Goal: Information Seeking & Learning: Learn about a topic

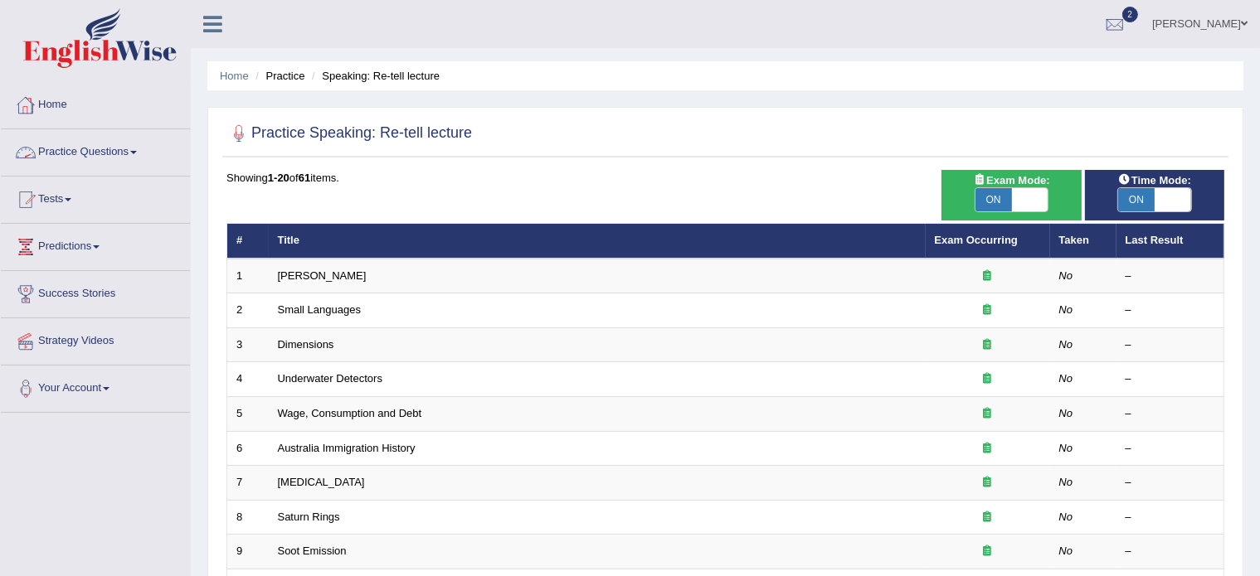
click at [121, 152] on link "Practice Questions" at bounding box center [95, 149] width 189 height 41
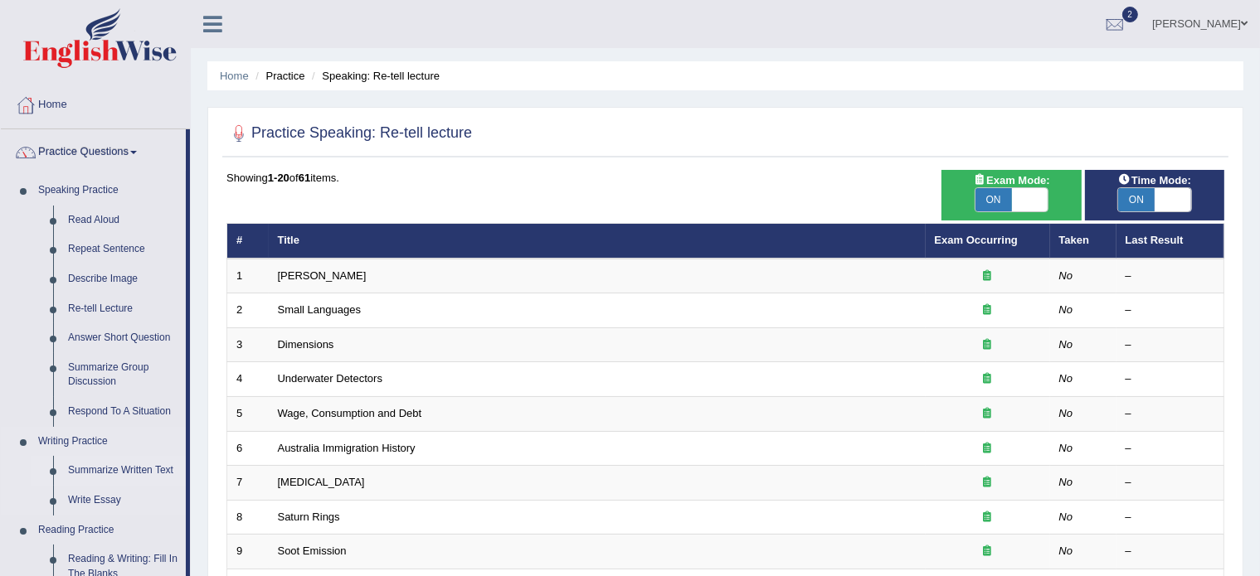
click at [78, 467] on link "Summarize Written Text" at bounding box center [123, 471] width 125 height 30
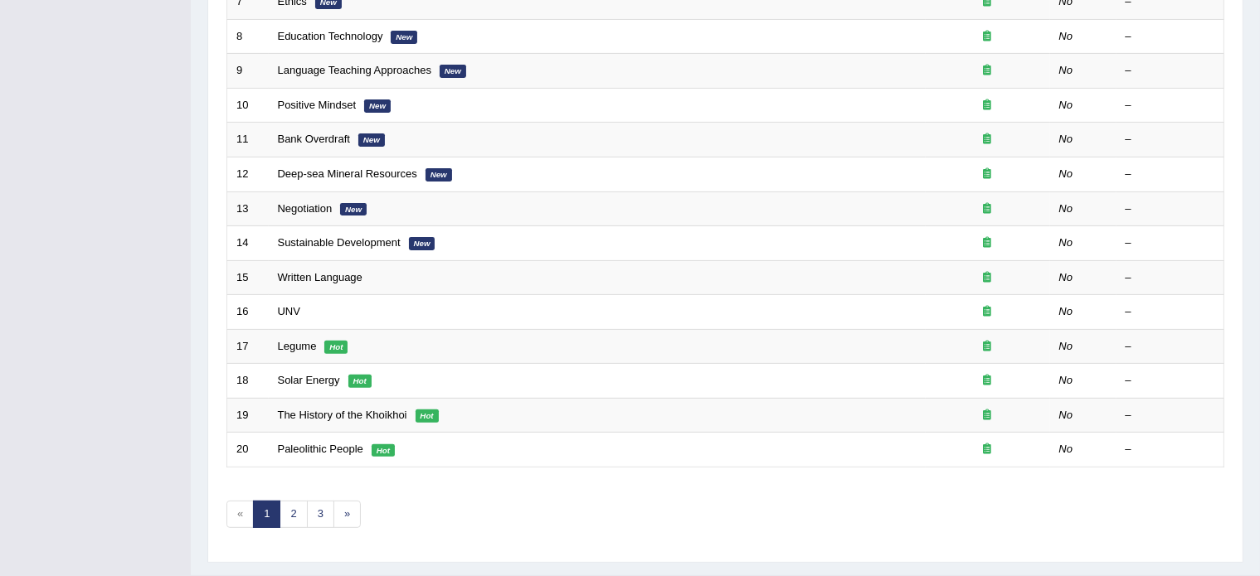
scroll to position [517, 0]
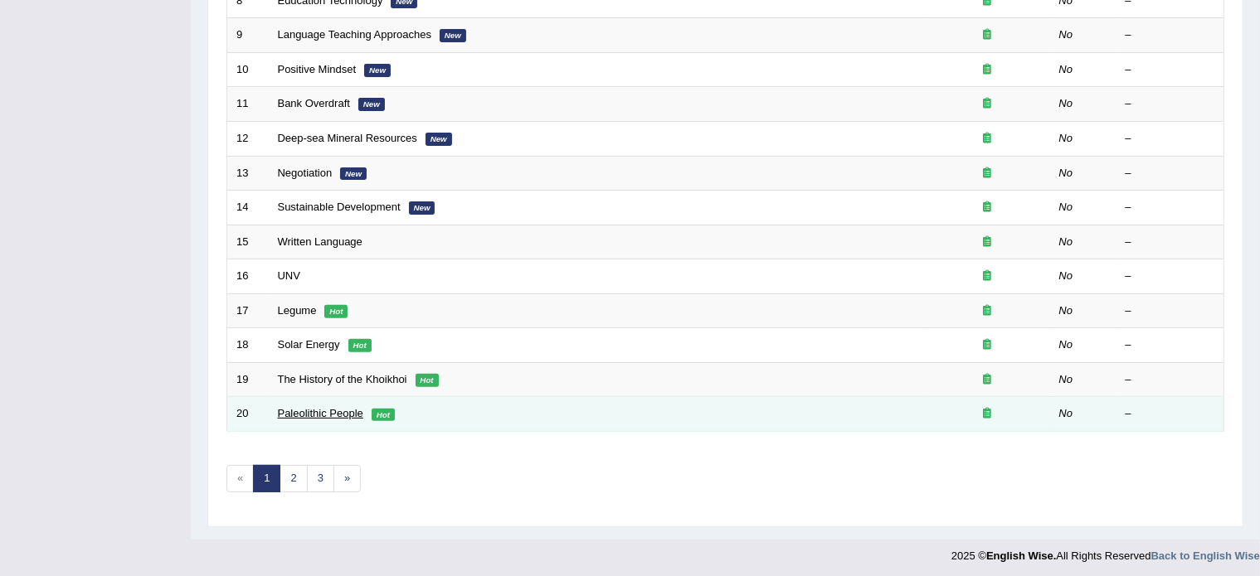
click at [312, 407] on link "Paleolithic People" at bounding box center [320, 413] width 85 height 12
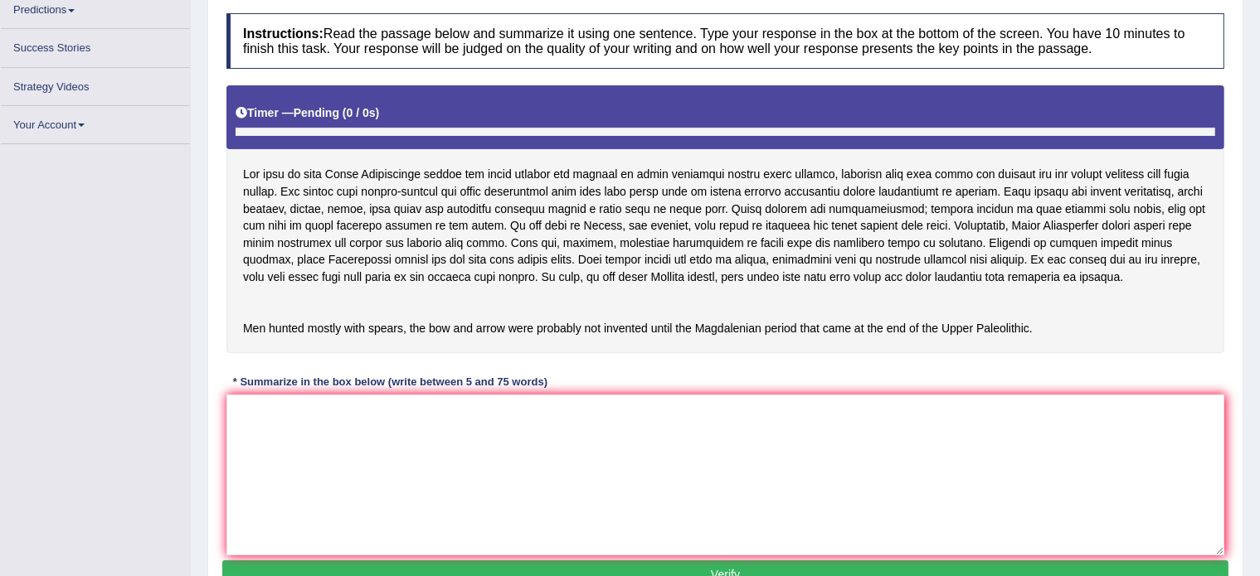
scroll to position [262, 0]
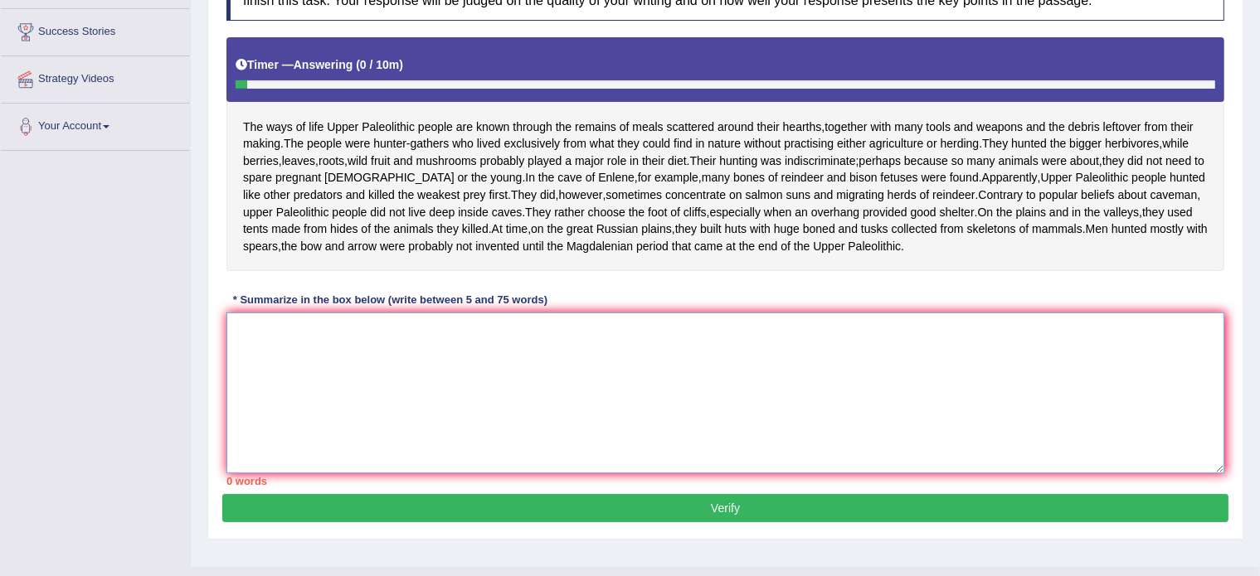
click at [367, 447] on textarea at bounding box center [725, 393] width 998 height 161
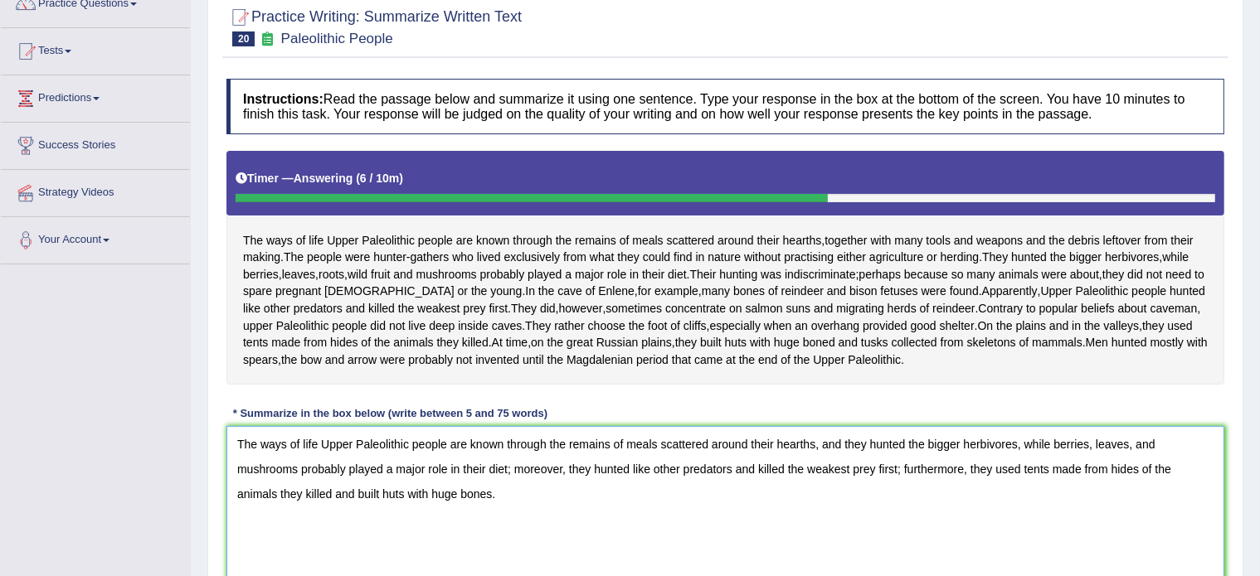
scroll to position [72, 0]
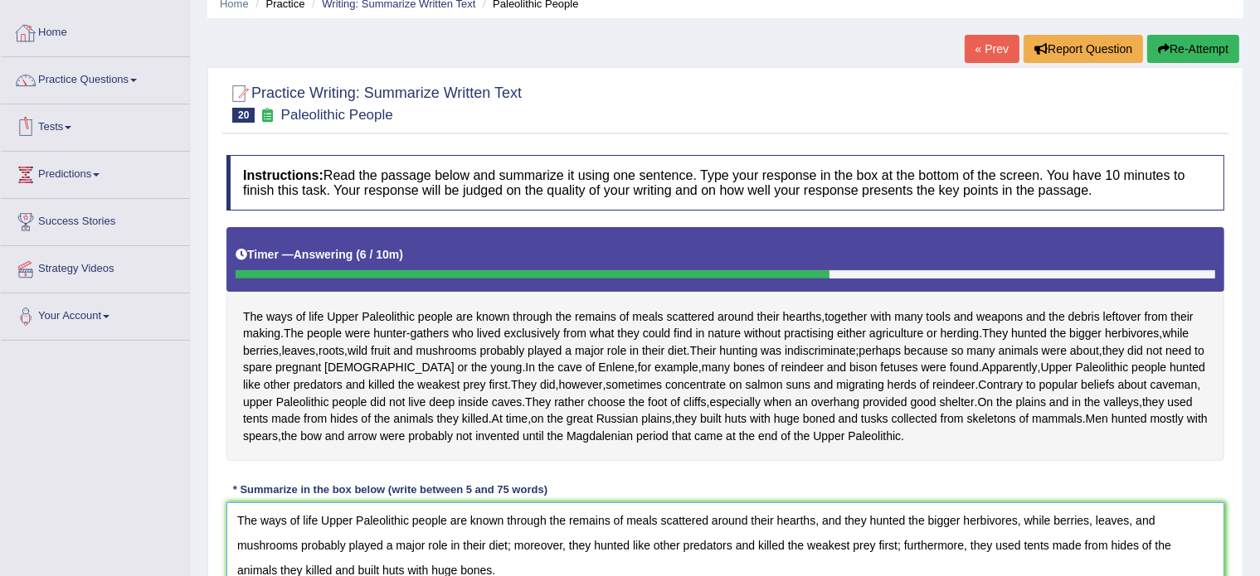
type textarea "The ways of life Upper Paleolithic people are known through the remains of meal…"
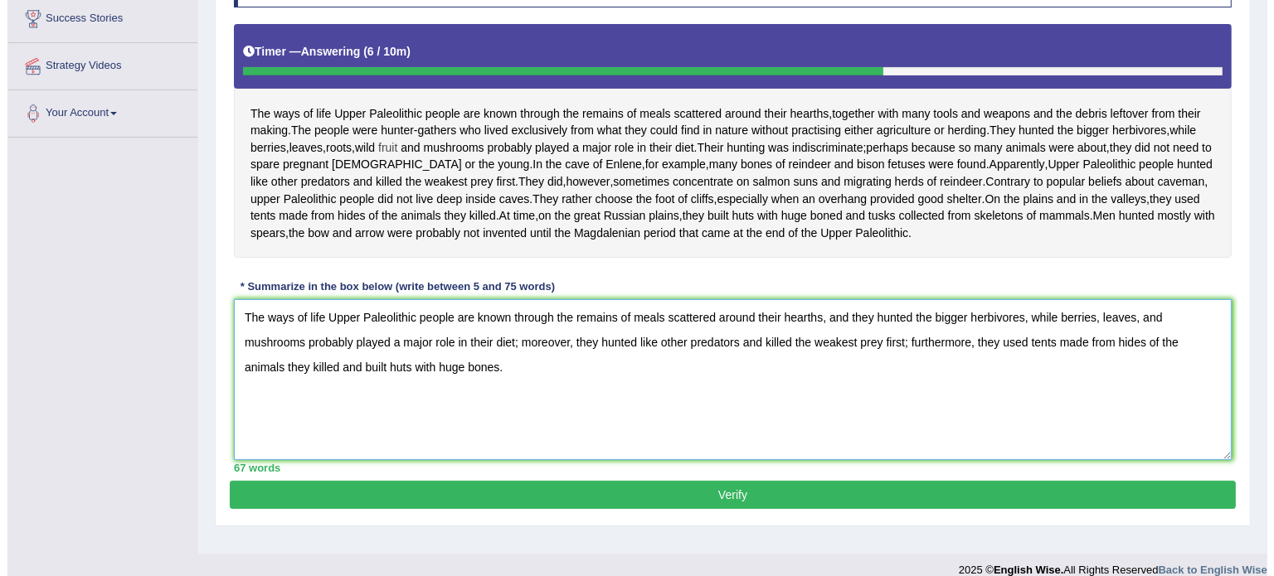
scroll to position [294, 0]
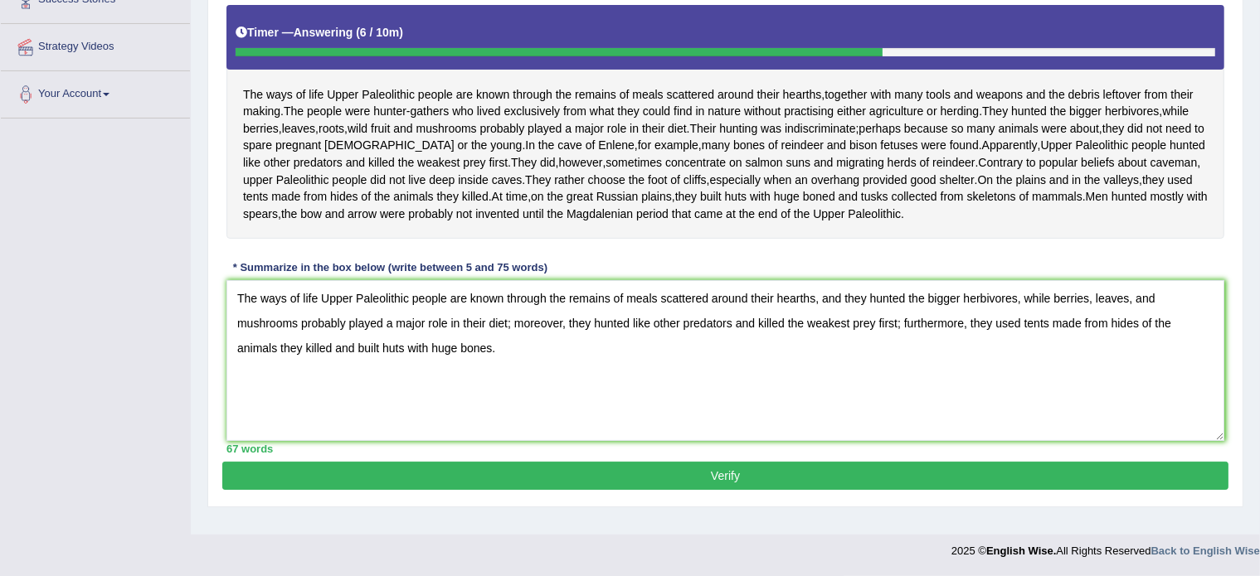
click at [616, 490] on button "Verify" at bounding box center [725, 476] width 1006 height 28
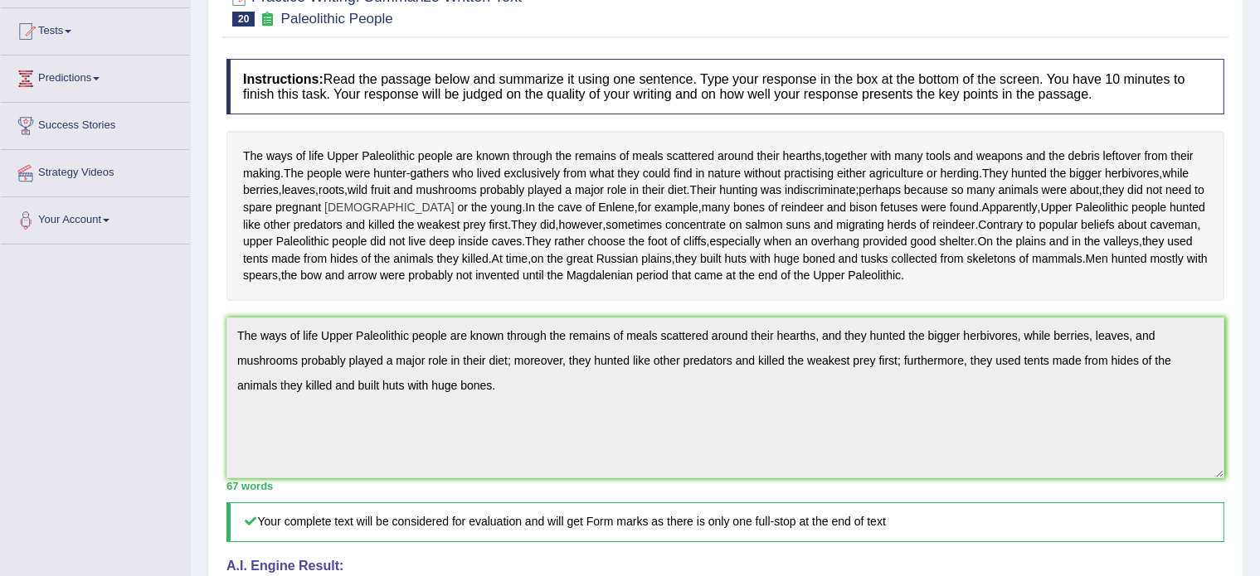
scroll to position [187, 0]
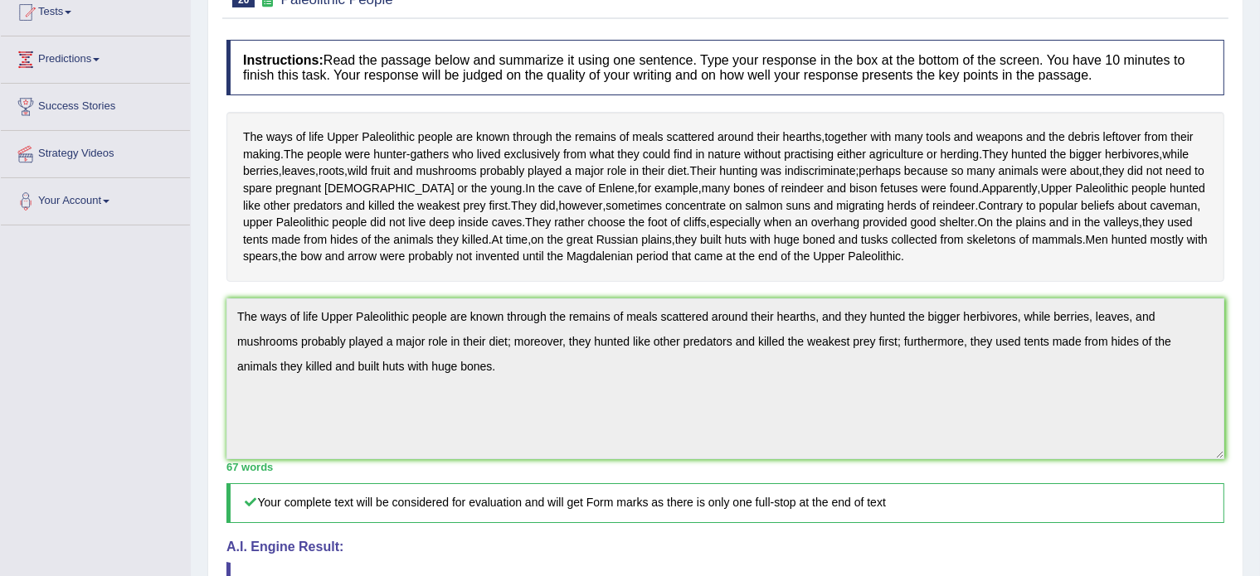
click at [143, 304] on div "Toggle navigation Home Practice Questions Speaking Practice Read Aloud Repeat S…" at bounding box center [630, 484] width 1260 height 1342
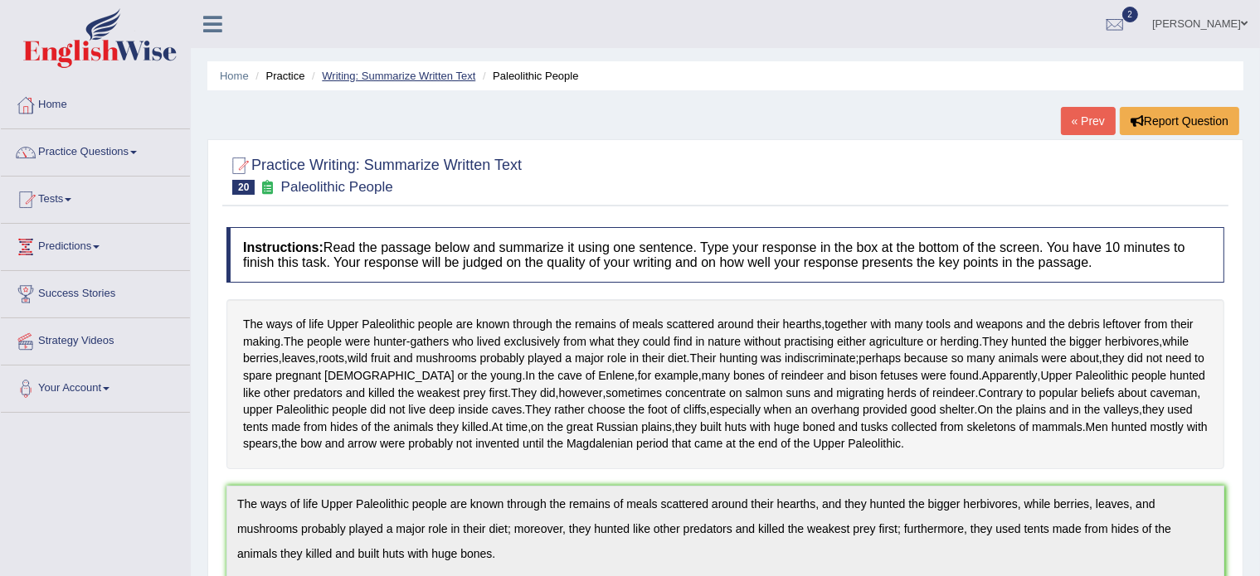
click at [408, 74] on link "Writing: Summarize Written Text" at bounding box center [398, 76] width 153 height 12
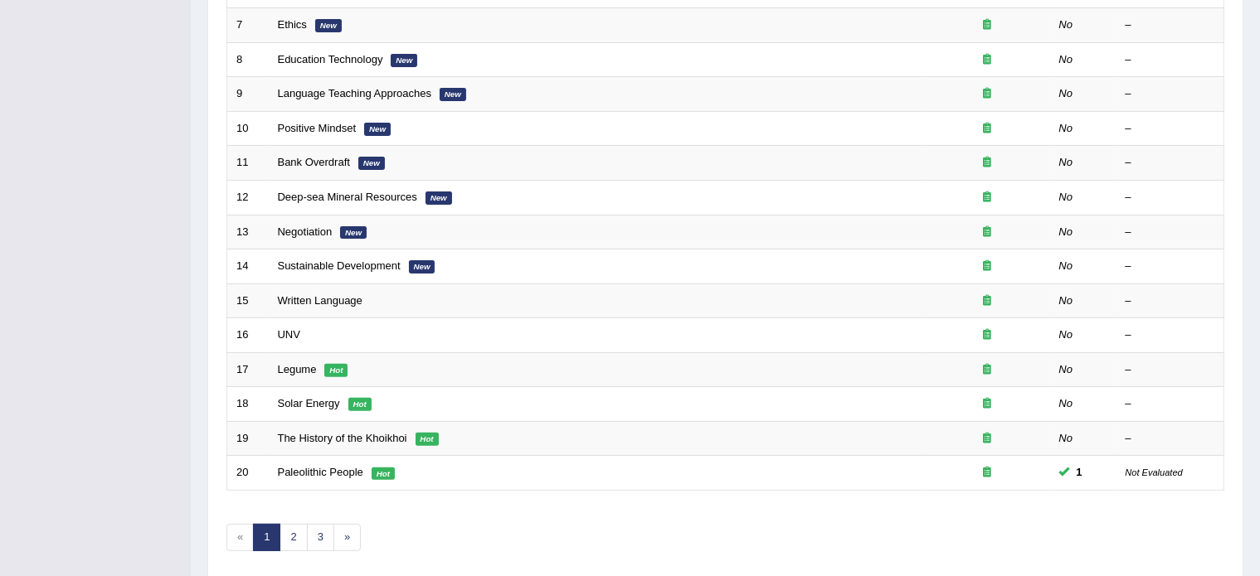
scroll to position [461, 0]
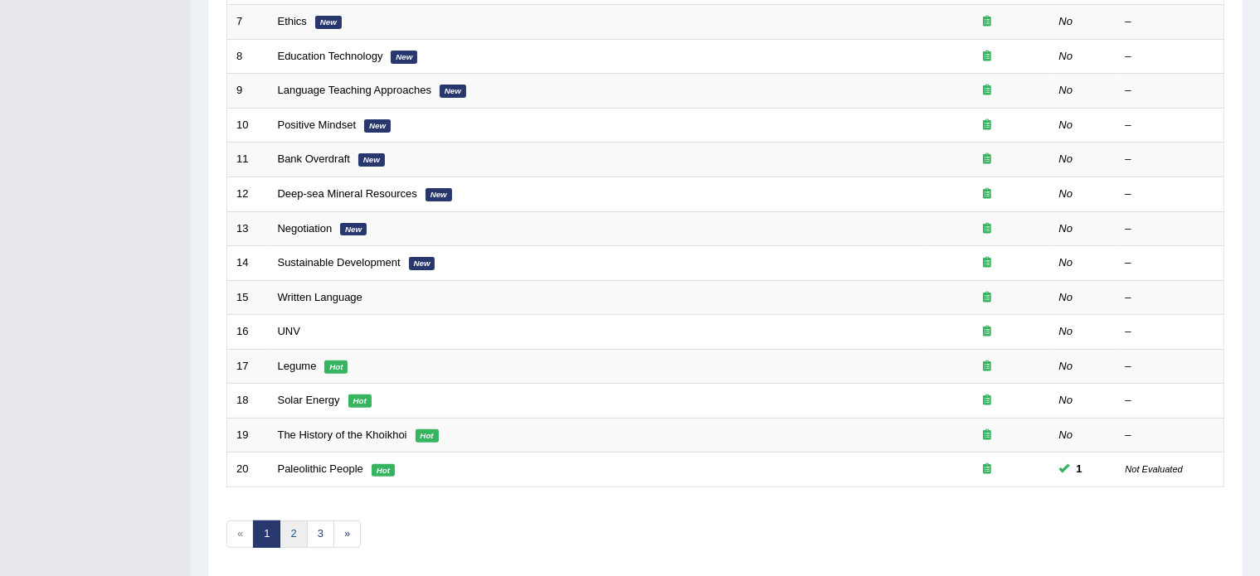
click at [290, 524] on link "2" at bounding box center [292, 534] width 27 height 27
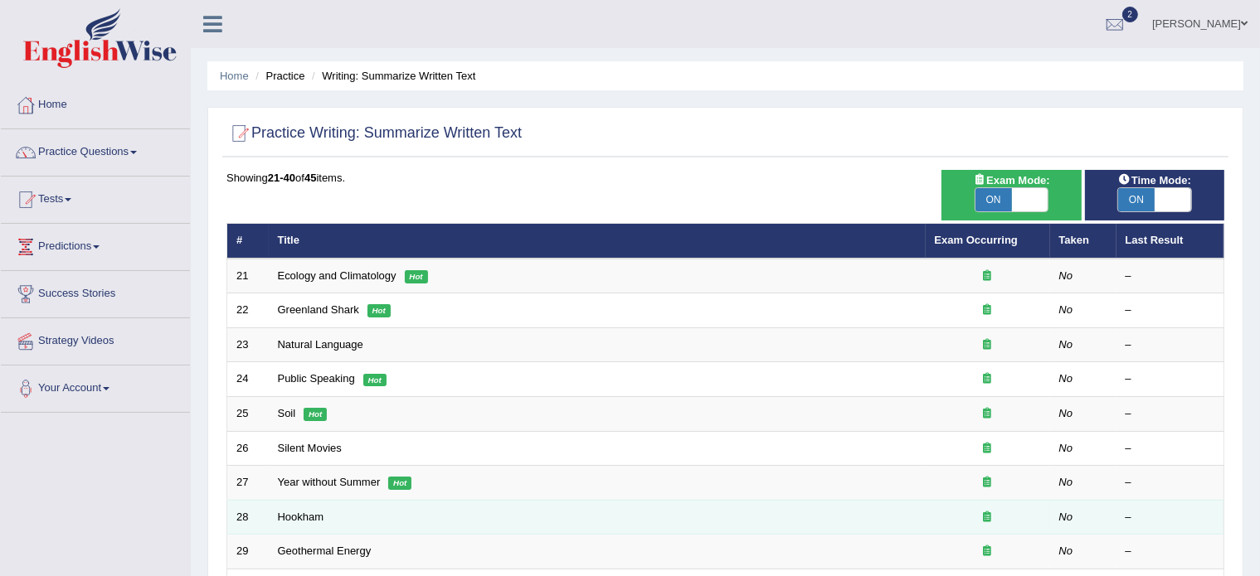
scroll to position [53, 0]
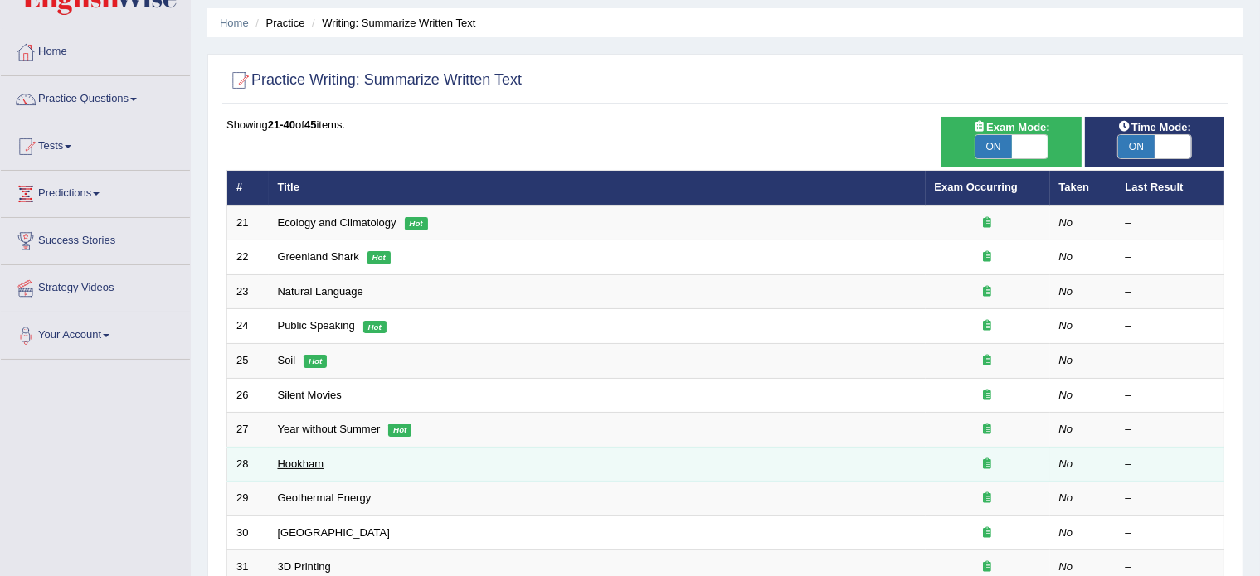
click at [302, 458] on link "Hookham" at bounding box center [301, 464] width 46 height 12
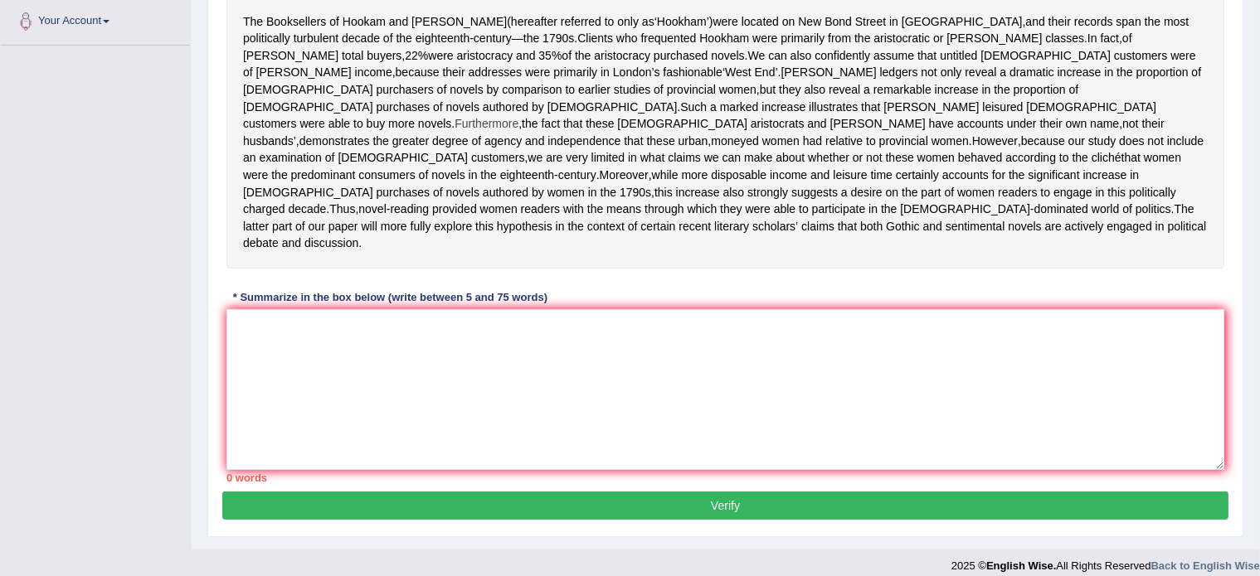
scroll to position [396, 0]
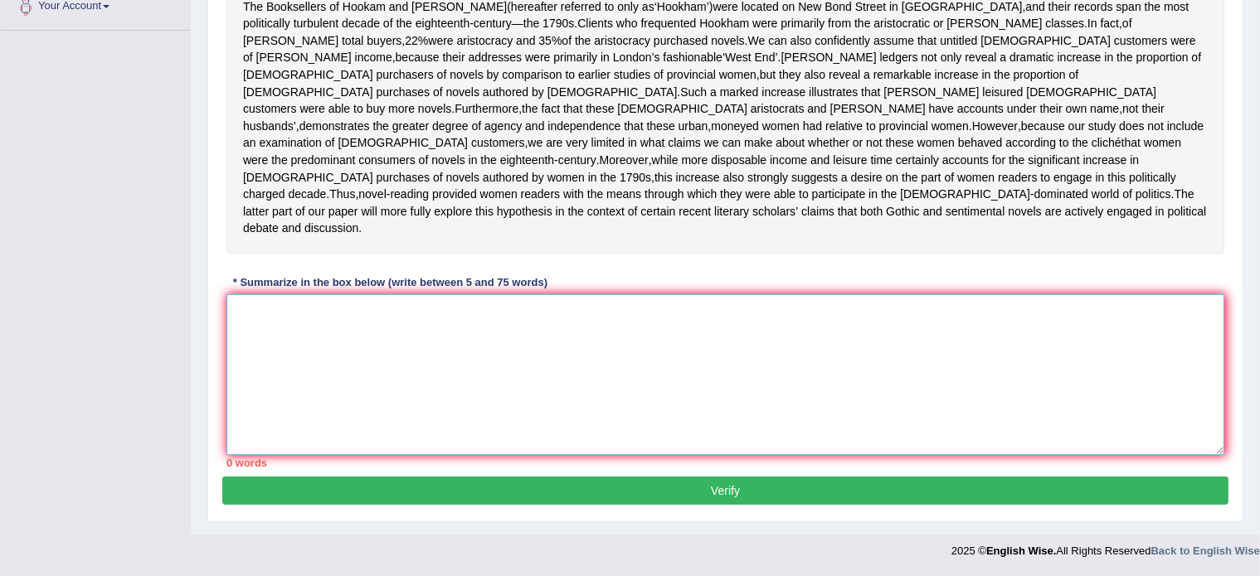
click at [357, 378] on textarea at bounding box center [725, 374] width 998 height 161
click at [261, 343] on textarea at bounding box center [725, 374] width 998 height 161
paste textarea "The booksellers of Hookham and Carpenter were located on New Bond Street in Lon…"
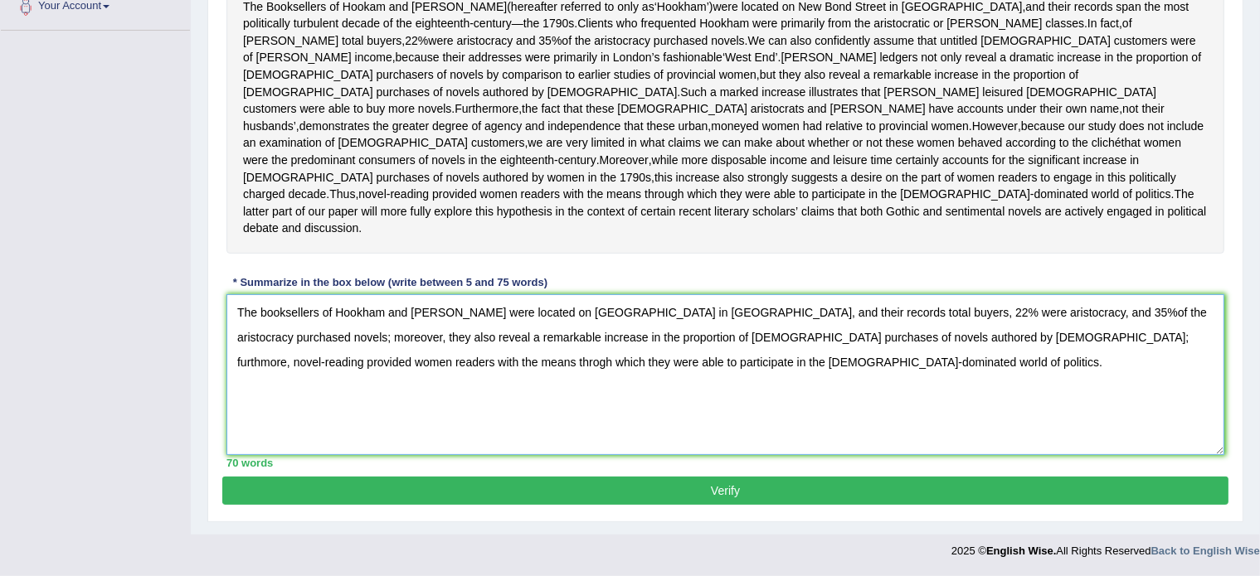
type textarea "The booksellers of Hookham and Carpenter were located on New Bond Street in Lon…"
click at [427, 493] on button "Verify" at bounding box center [725, 491] width 1006 height 28
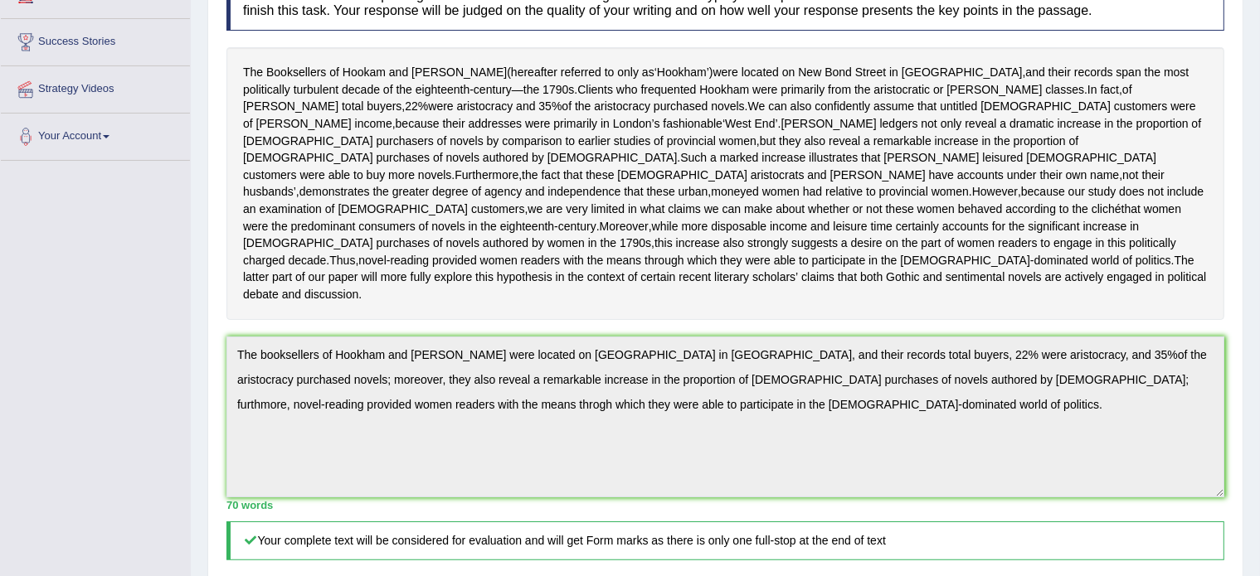
scroll to position [0, 0]
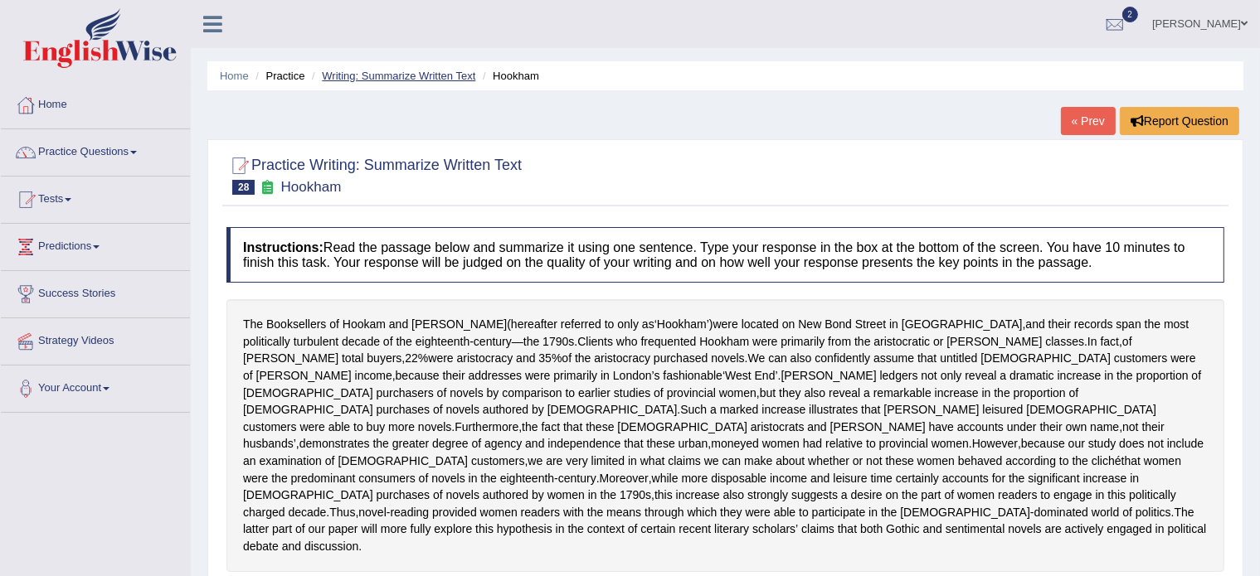
click at [385, 70] on link "Writing: Summarize Written Text" at bounding box center [398, 76] width 153 height 12
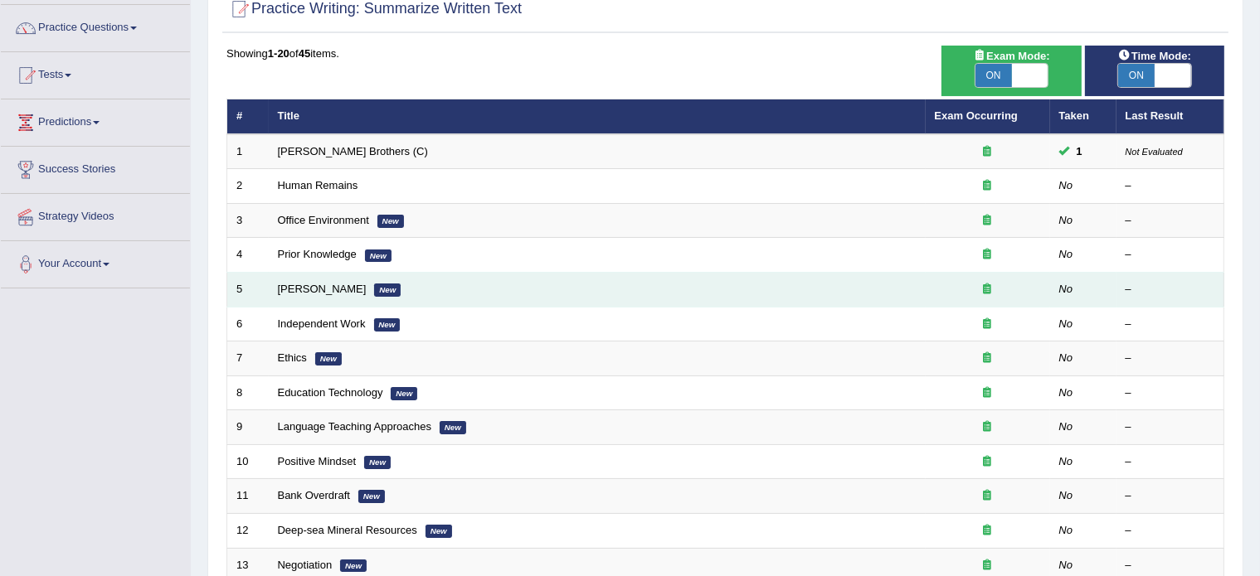
scroll to position [92, 0]
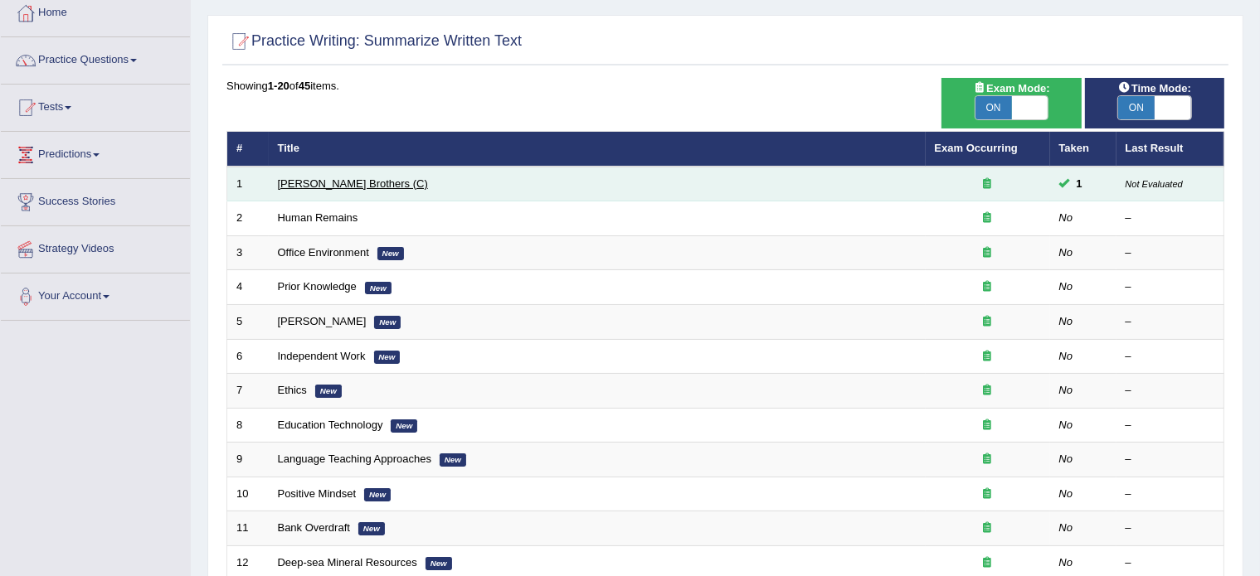
click at [315, 181] on link "[PERSON_NAME] Brothers (C)" at bounding box center [353, 183] width 150 height 12
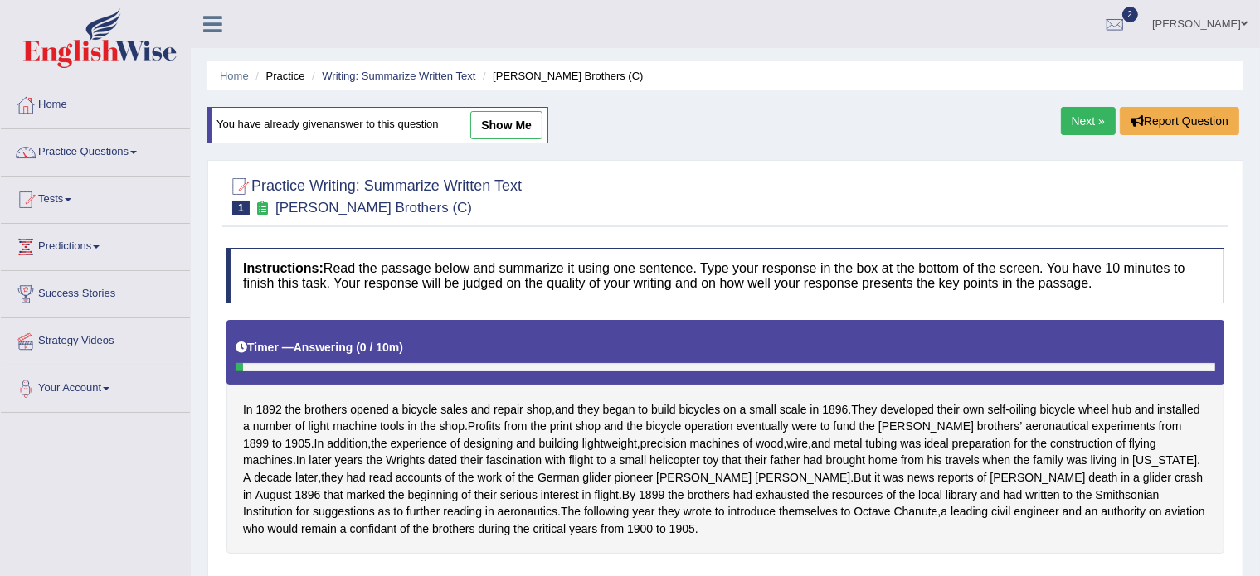
click at [514, 123] on link "show me" at bounding box center [506, 125] width 72 height 28
type textarea "The brothers opened a bicycle sales and repair shop, and they began to build bi…"
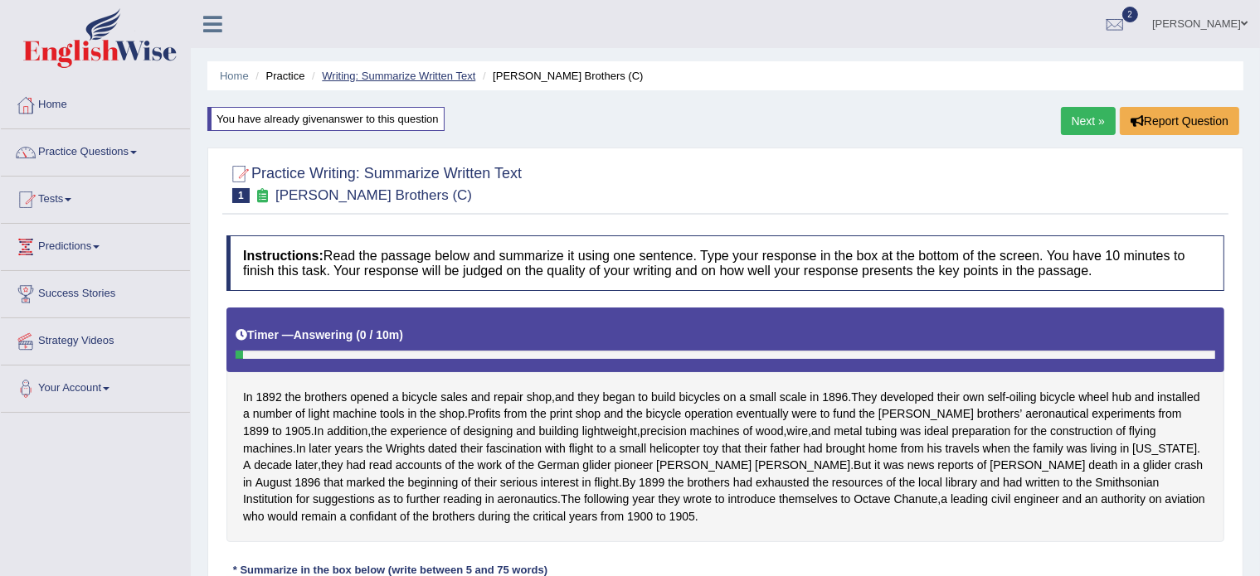
click at [380, 73] on link "Writing: Summarize Written Text" at bounding box center [398, 76] width 153 height 12
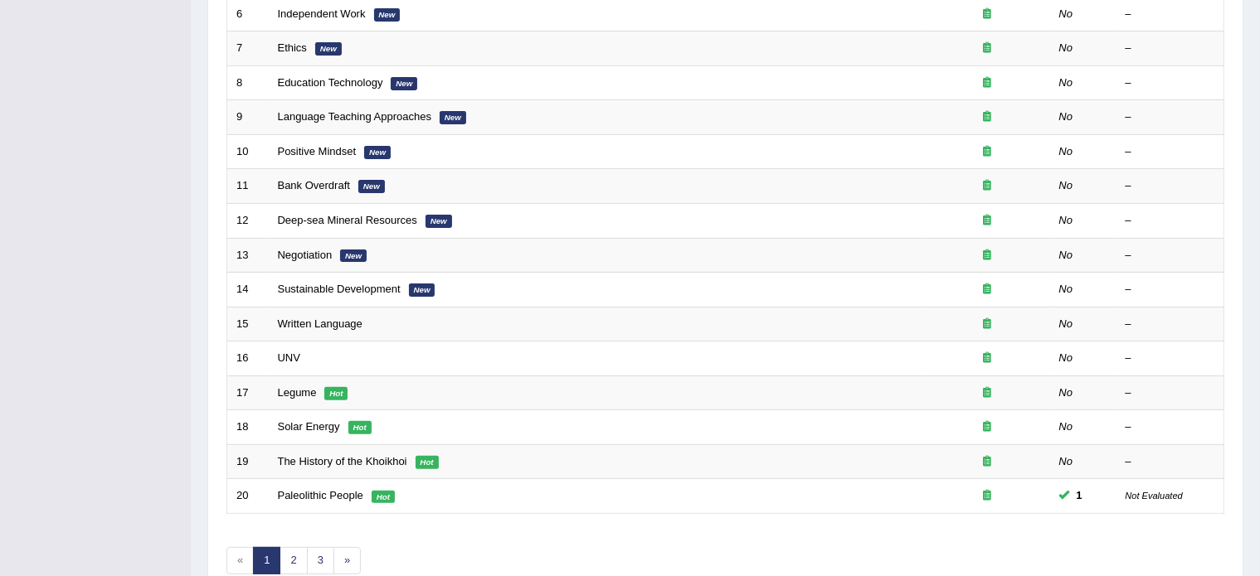
scroll to position [435, 0]
click at [291, 556] on link "2" at bounding box center [292, 560] width 27 height 27
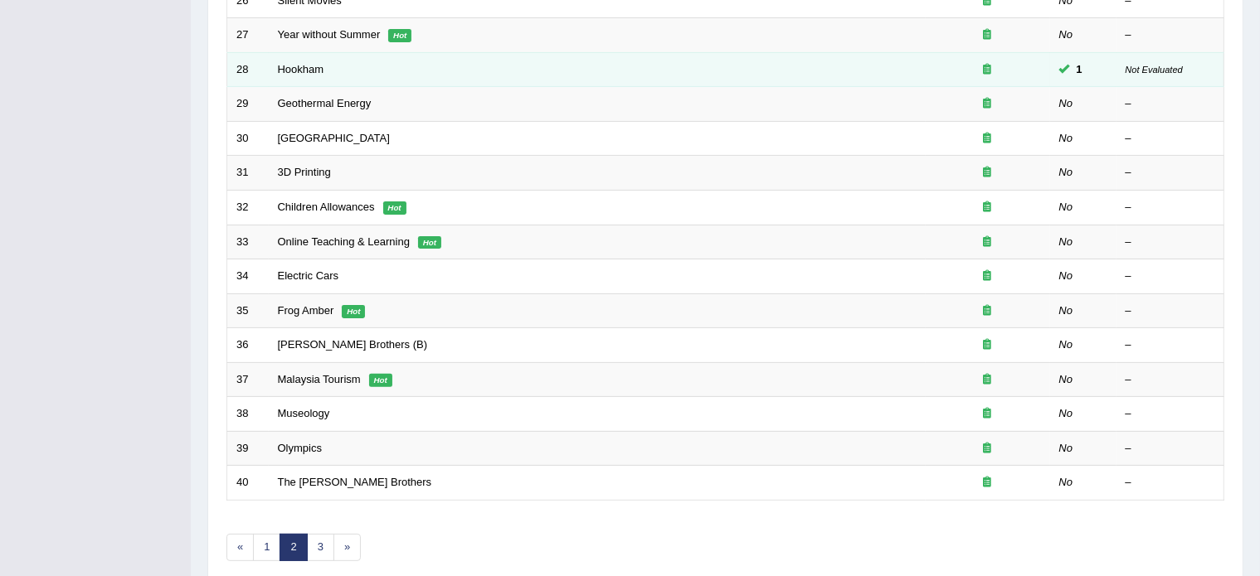
scroll to position [449, 0]
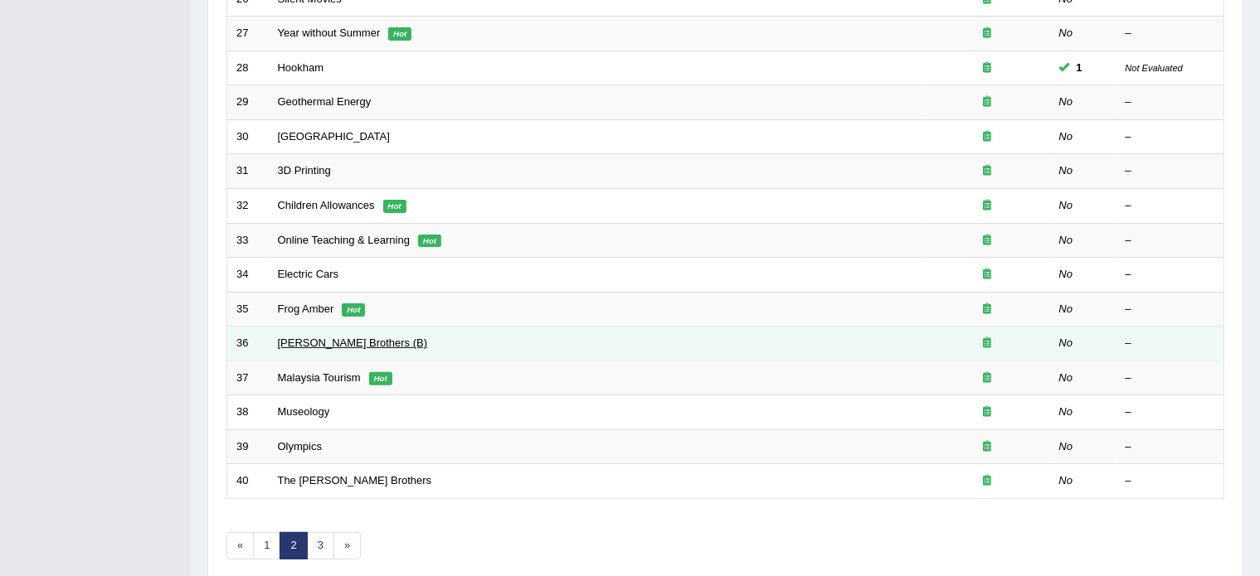
click at [329, 343] on link "[PERSON_NAME] Brothers (B)" at bounding box center [353, 343] width 150 height 12
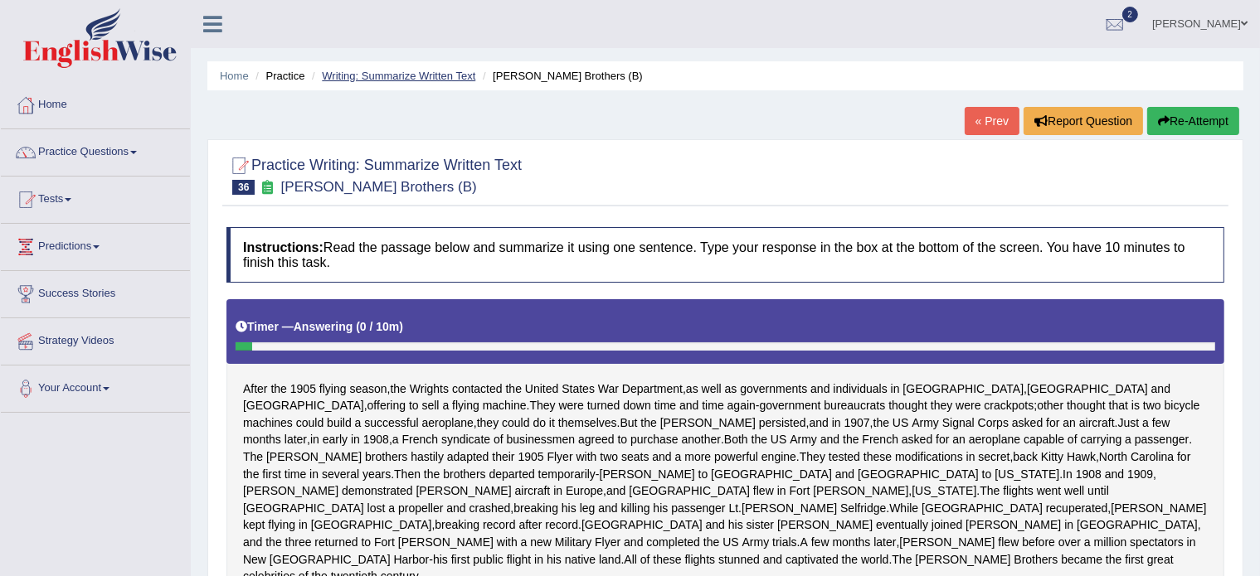
click at [377, 80] on link "Writing: Summarize Written Text" at bounding box center [398, 76] width 153 height 12
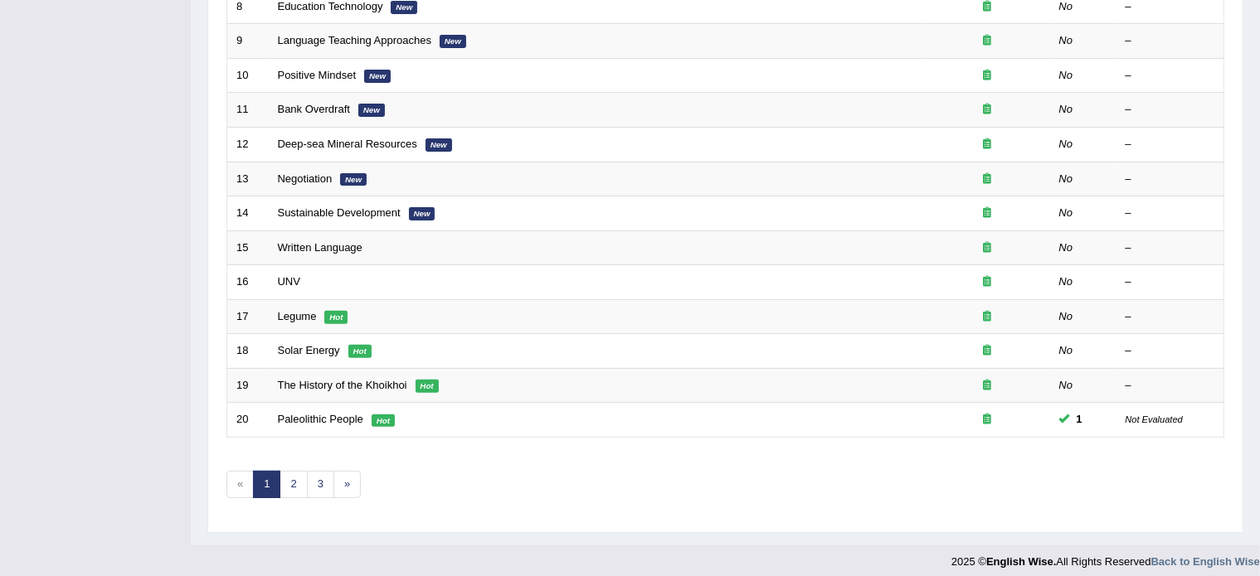
scroll to position [517, 0]
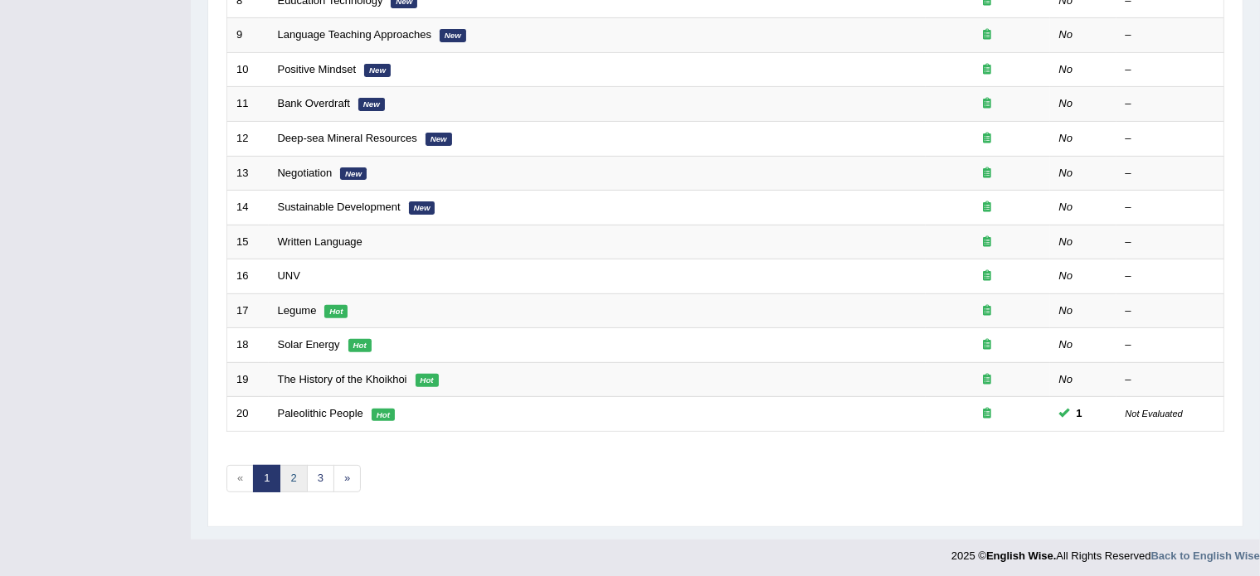
click at [296, 478] on link "2" at bounding box center [292, 478] width 27 height 27
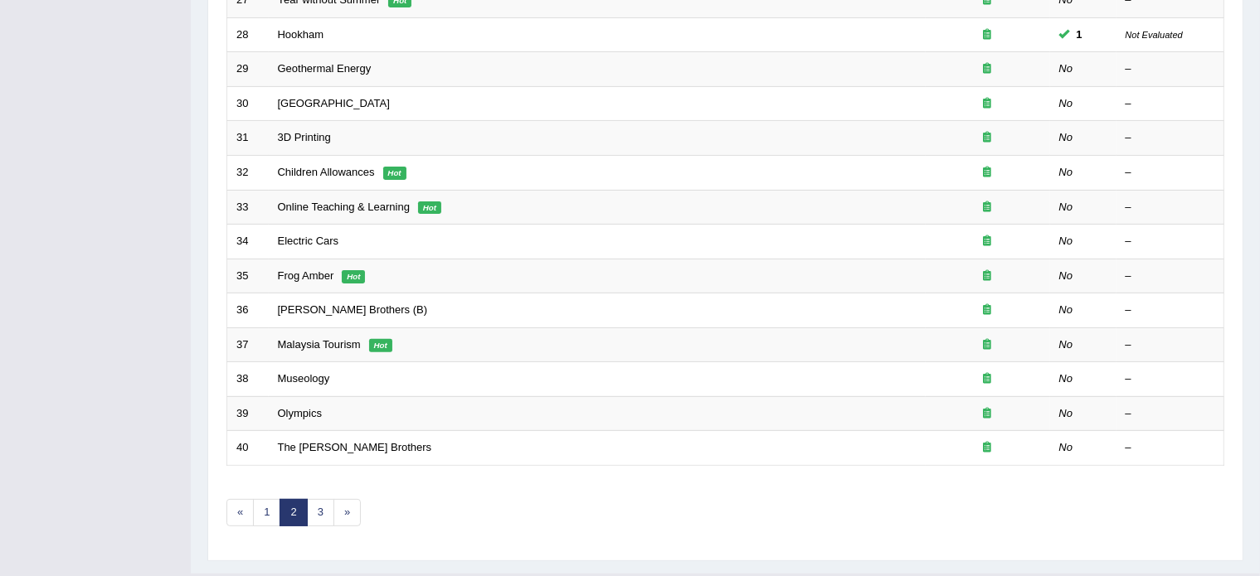
scroll to position [498, 0]
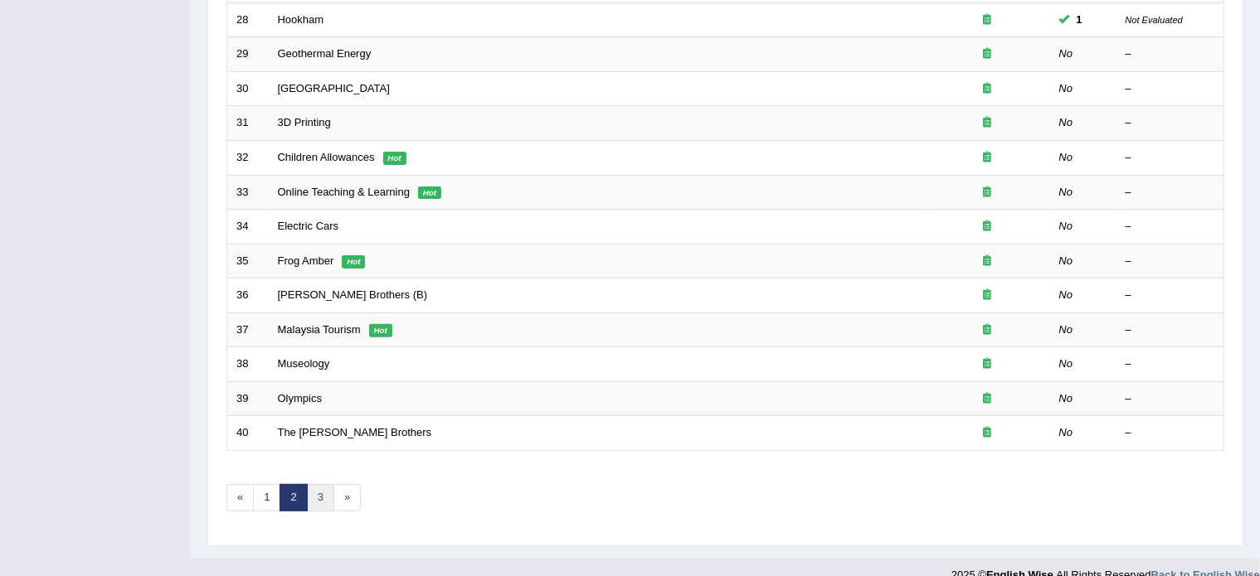
click at [323, 488] on link "3" at bounding box center [320, 497] width 27 height 27
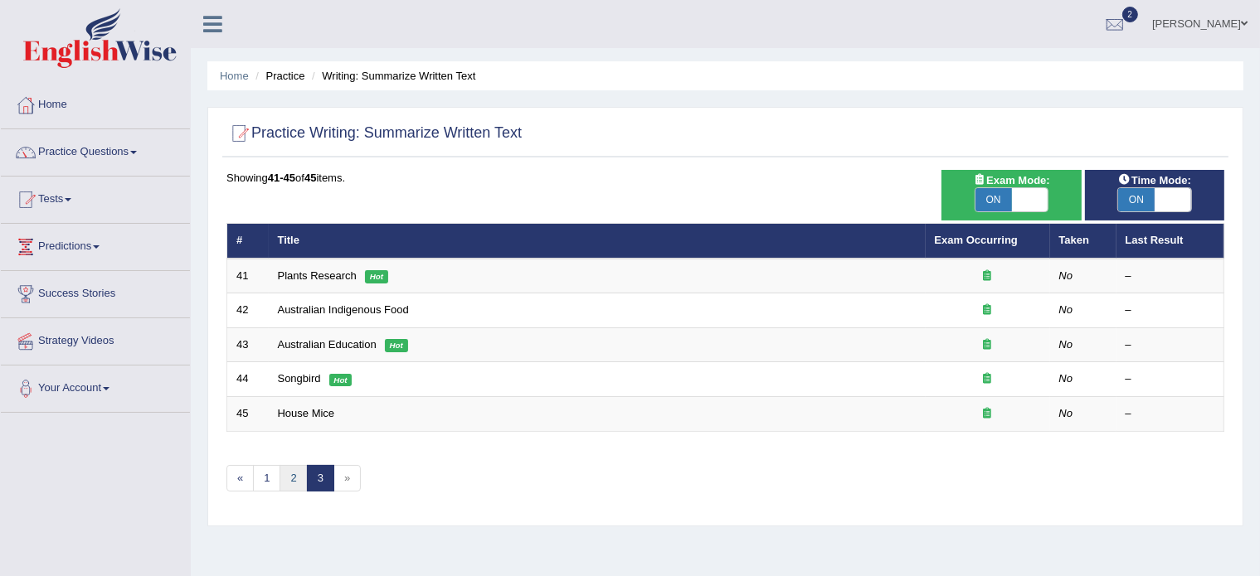
click at [285, 474] on link "2" at bounding box center [292, 478] width 27 height 27
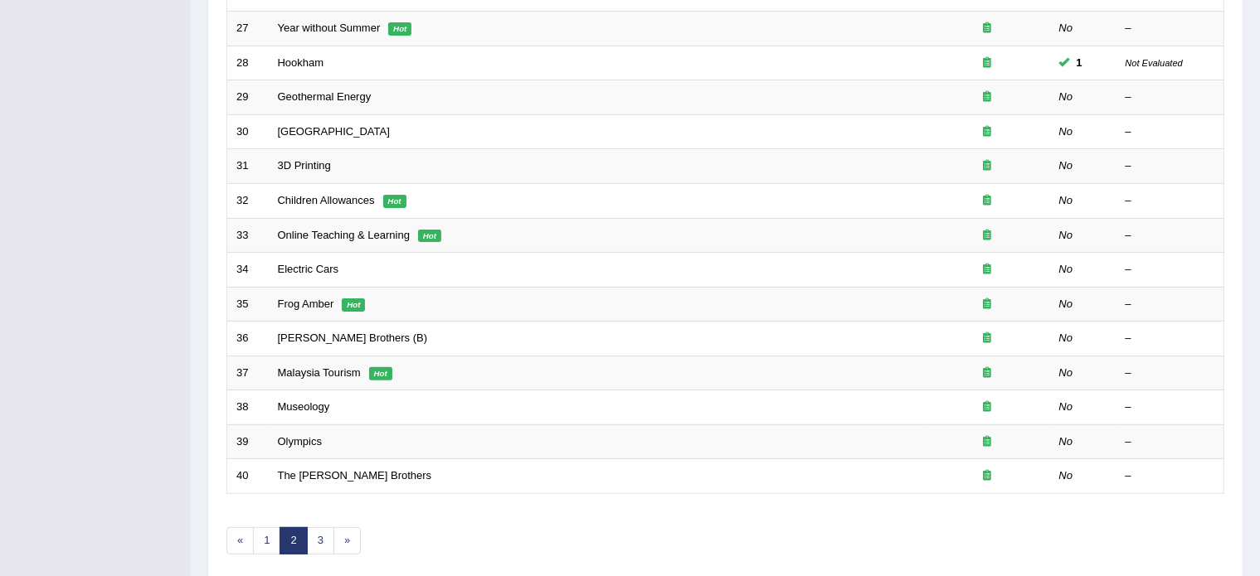
scroll to position [517, 0]
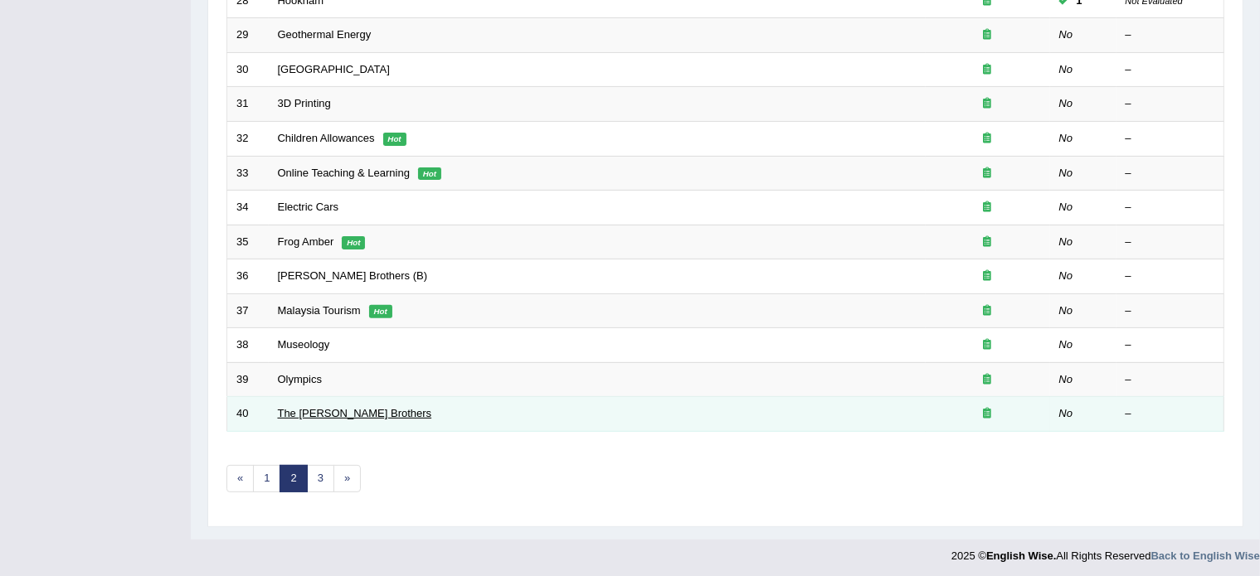
click at [301, 410] on link "The [PERSON_NAME] Brothers" at bounding box center [355, 413] width 154 height 12
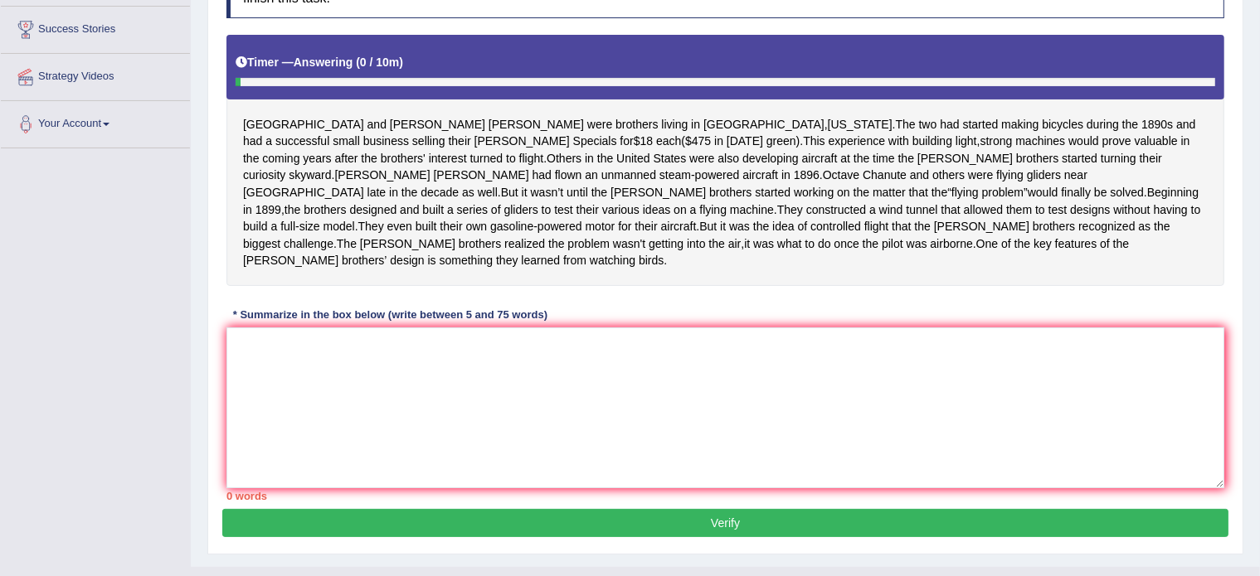
scroll to position [269, 0]
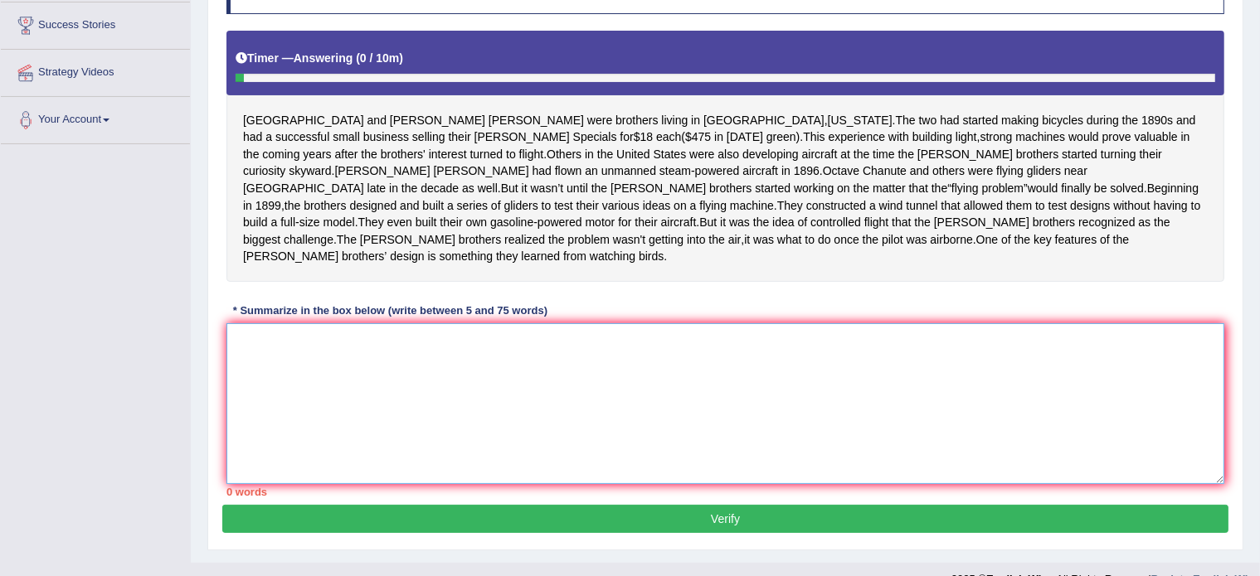
click at [348, 436] on textarea at bounding box center [725, 403] width 998 height 161
paste textarea "Orville and Wilbur Wright were brothers, who had started making bicycles during…"
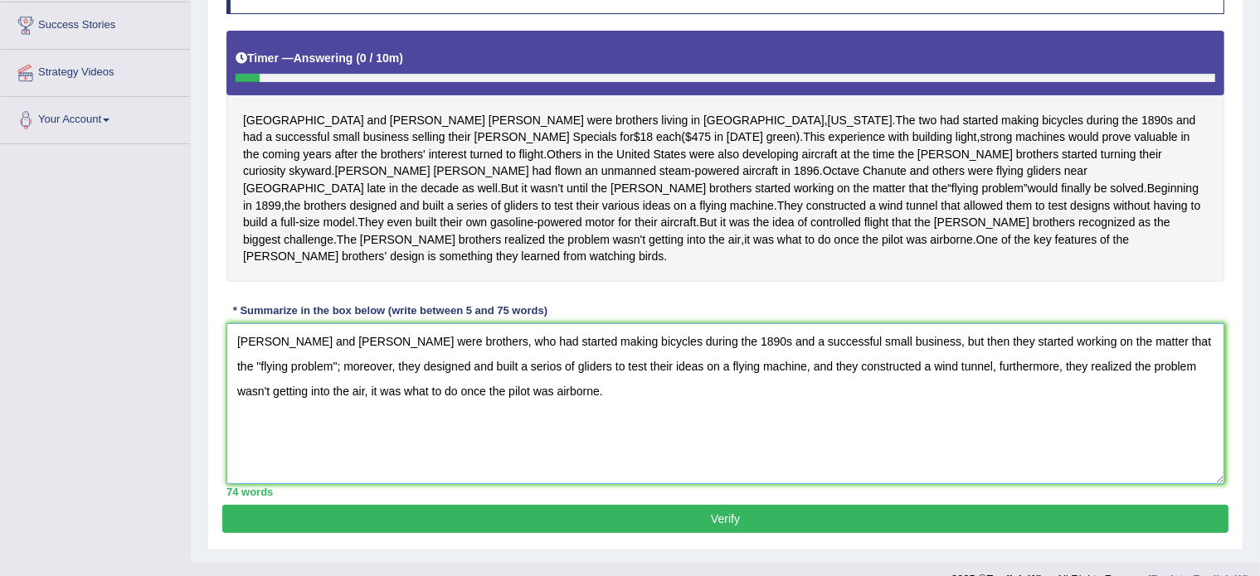
click at [499, 415] on textarea "Orville and Wilbur Wright were brothers, who had started making bicycles during…" at bounding box center [725, 403] width 998 height 161
click at [942, 417] on textarea "Orville and Wilbur Wright were brothers, who had started making bicycles during…" at bounding box center [725, 403] width 998 height 161
click at [332, 438] on textarea "Orville and Wilbur Wright were brothers, who had started making bicycles during…" at bounding box center [725, 403] width 998 height 161
type textarea "Orville and Wilbur Wright were brothers, who had started making bicycles during…"
click at [444, 533] on button "Verify" at bounding box center [725, 519] width 1006 height 28
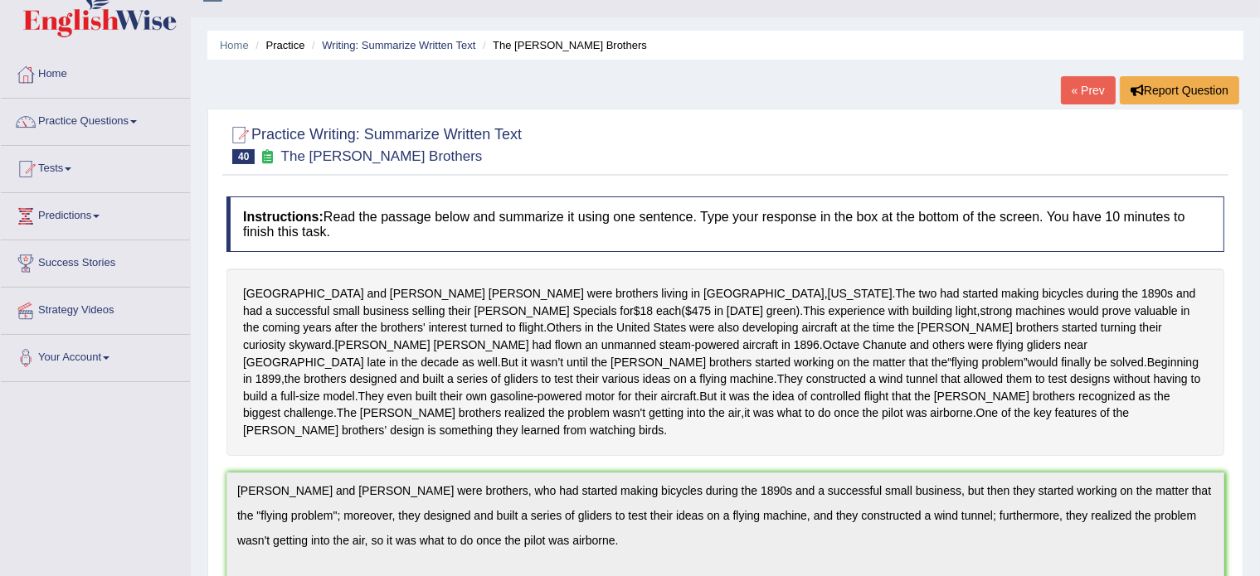
scroll to position [0, 0]
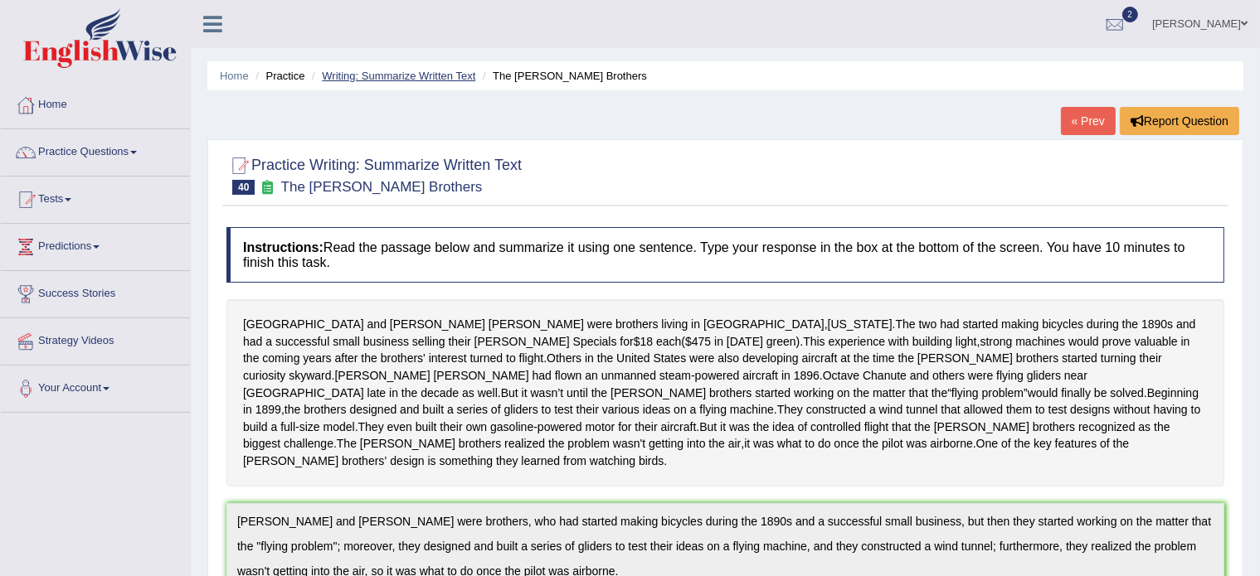
click at [368, 77] on link "Writing: Summarize Written Text" at bounding box center [398, 76] width 153 height 12
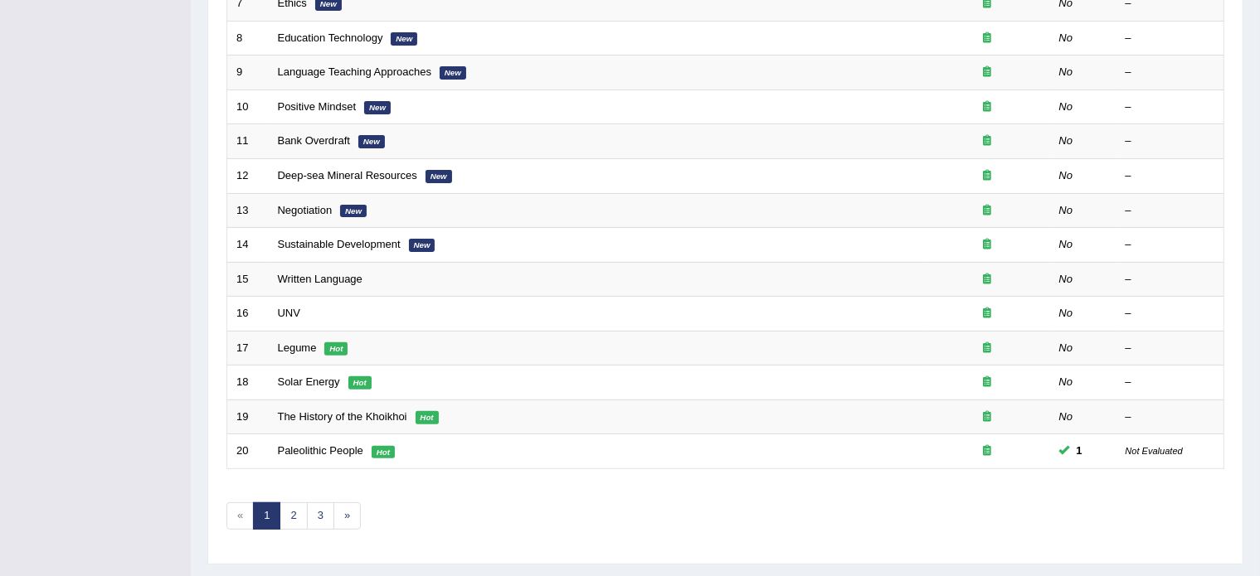
scroll to position [481, 0]
click at [298, 508] on link "2" at bounding box center [292, 514] width 27 height 27
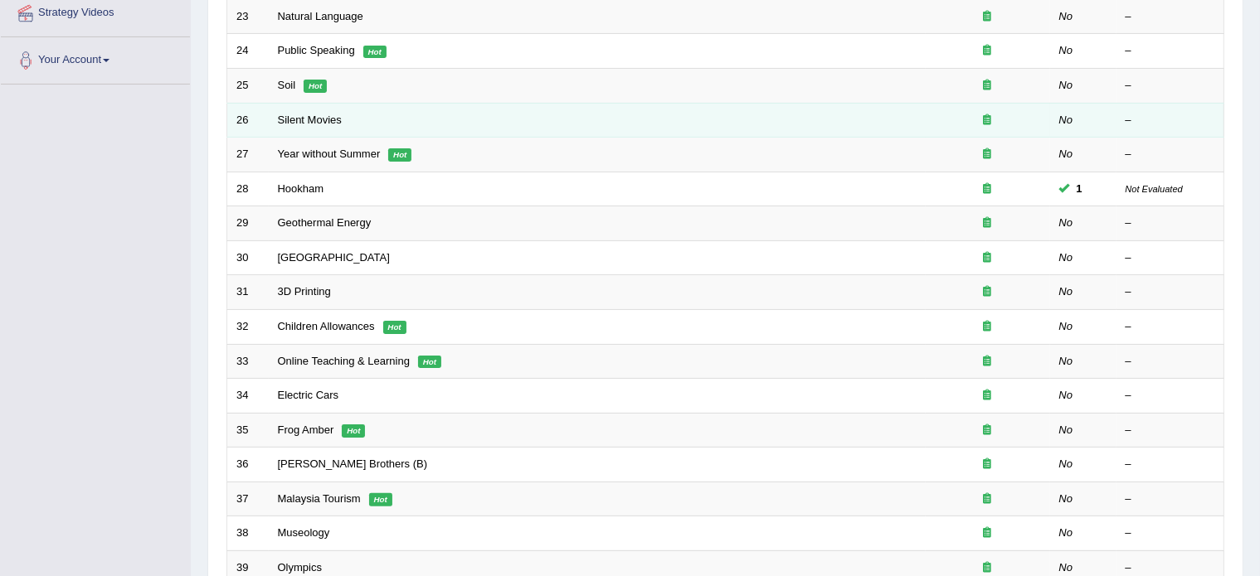
scroll to position [328, 0]
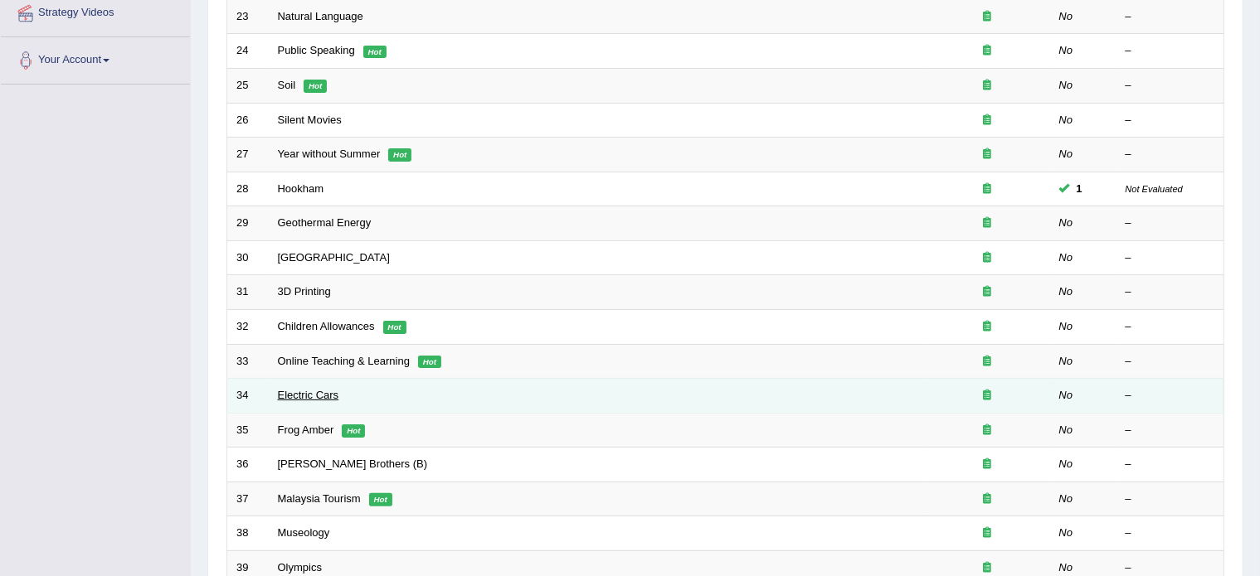
click at [311, 394] on link "Electric Cars" at bounding box center [308, 395] width 61 height 12
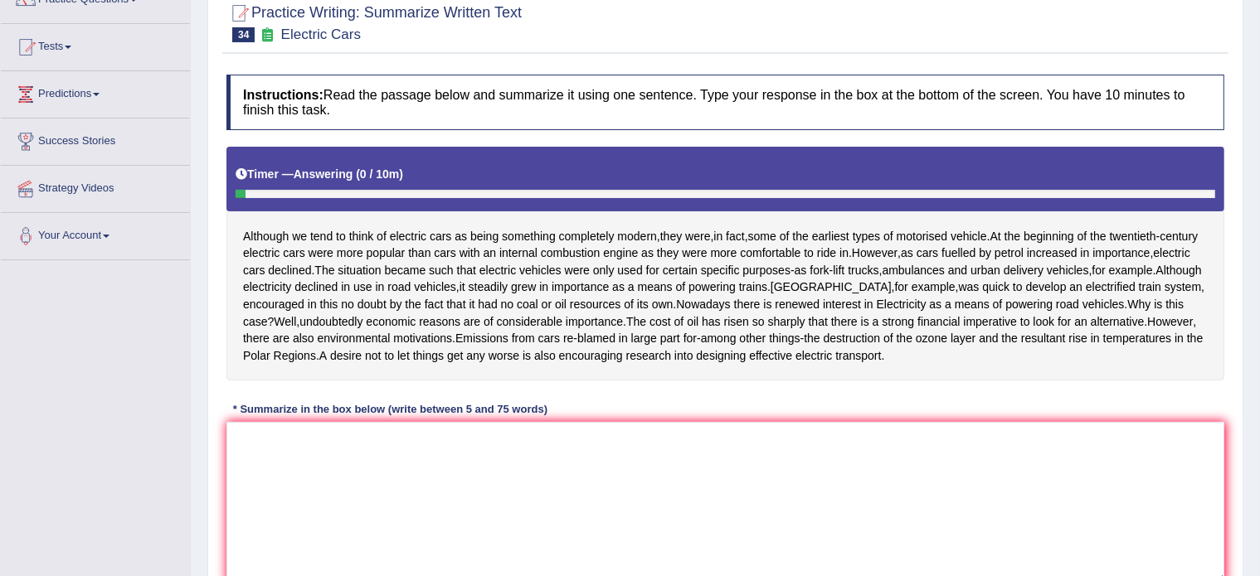
scroll to position [154, 0]
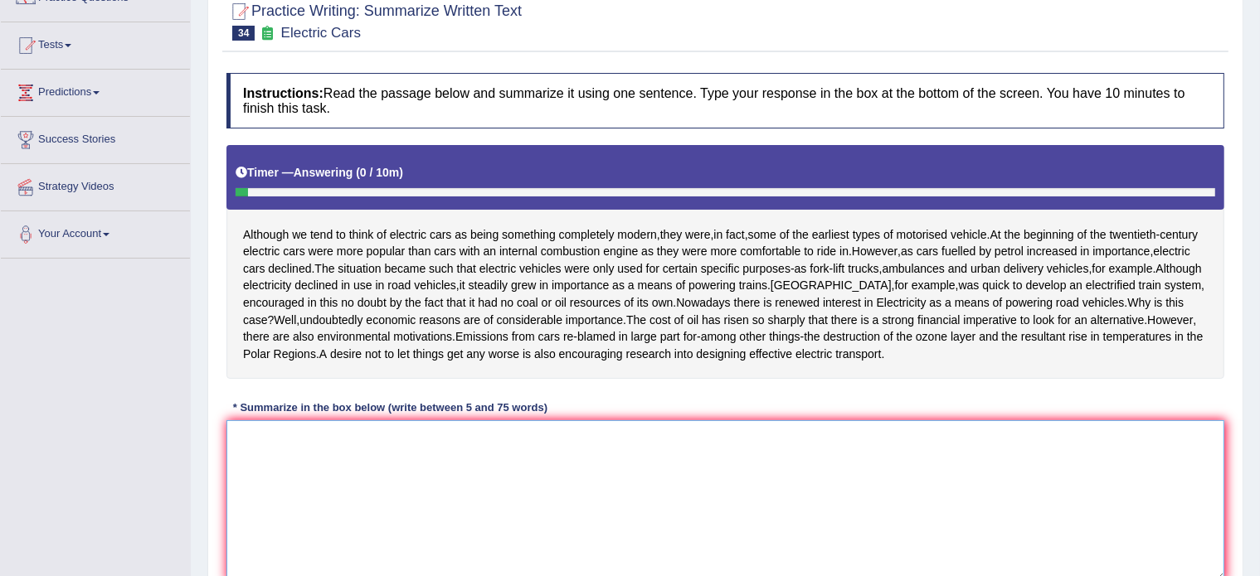
click at [275, 540] on textarea at bounding box center [725, 500] width 998 height 161
click at [334, 520] on textarea at bounding box center [725, 500] width 998 height 161
paste textarea "At the beginning of the twentieth century electric cars were actually more popu…"
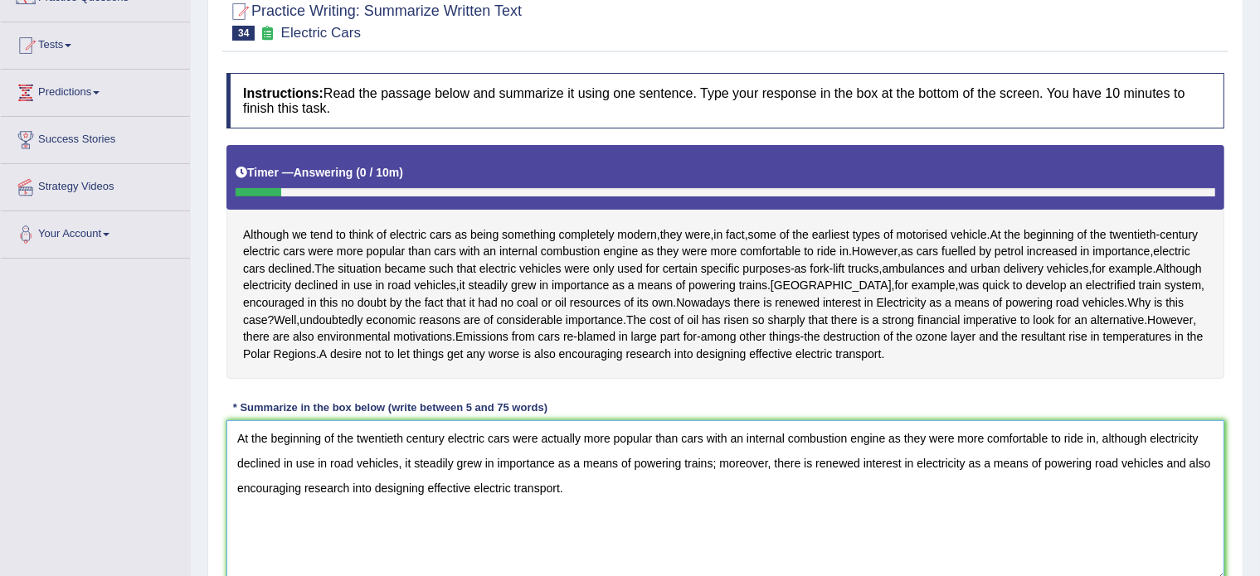
scroll to position [169, 0]
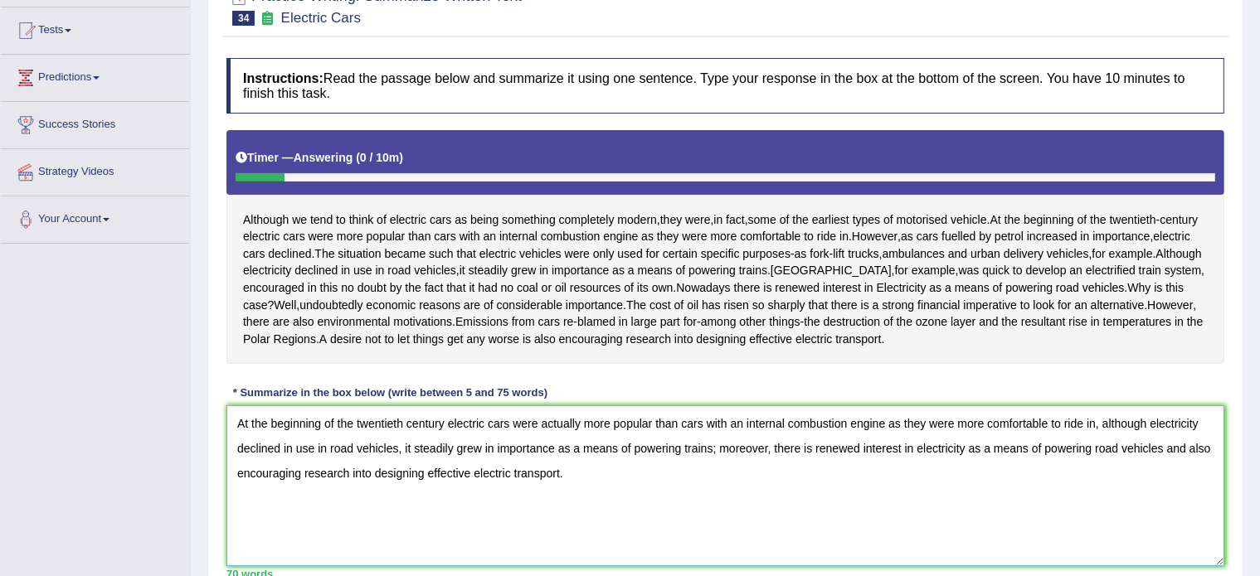
click at [441, 493] on textarea "At the beginning of the twentieth century electric cars were actually more popu…" at bounding box center [725, 486] width 998 height 161
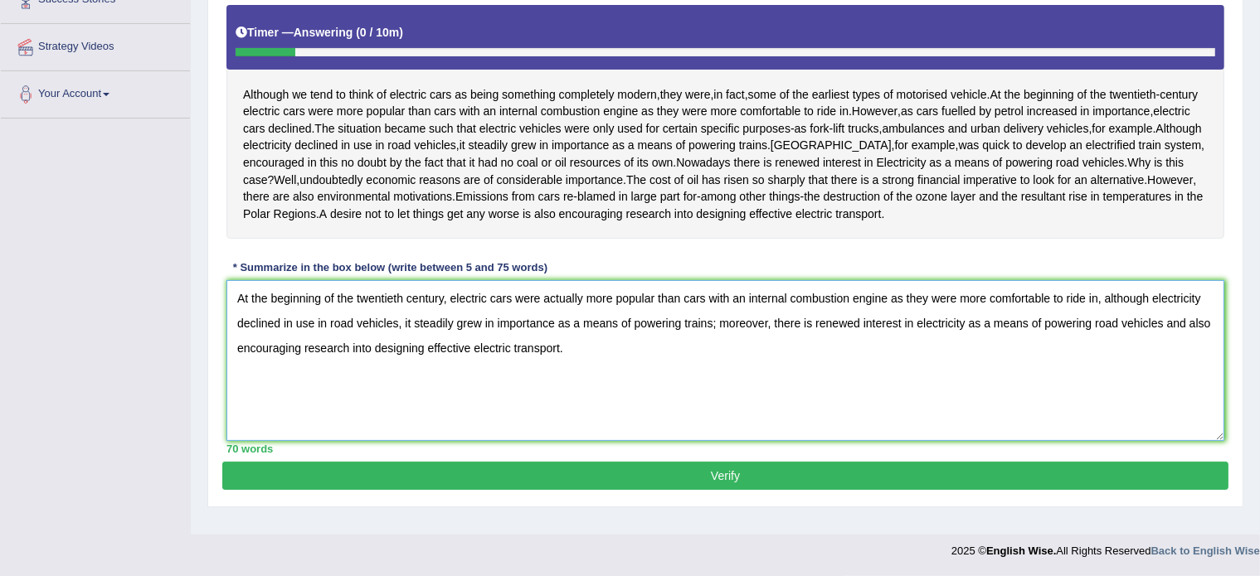
type textarea "At the beginning of the twentieth century, electric cars were actually more pop…"
click at [653, 490] on button "Verify" at bounding box center [725, 476] width 1006 height 28
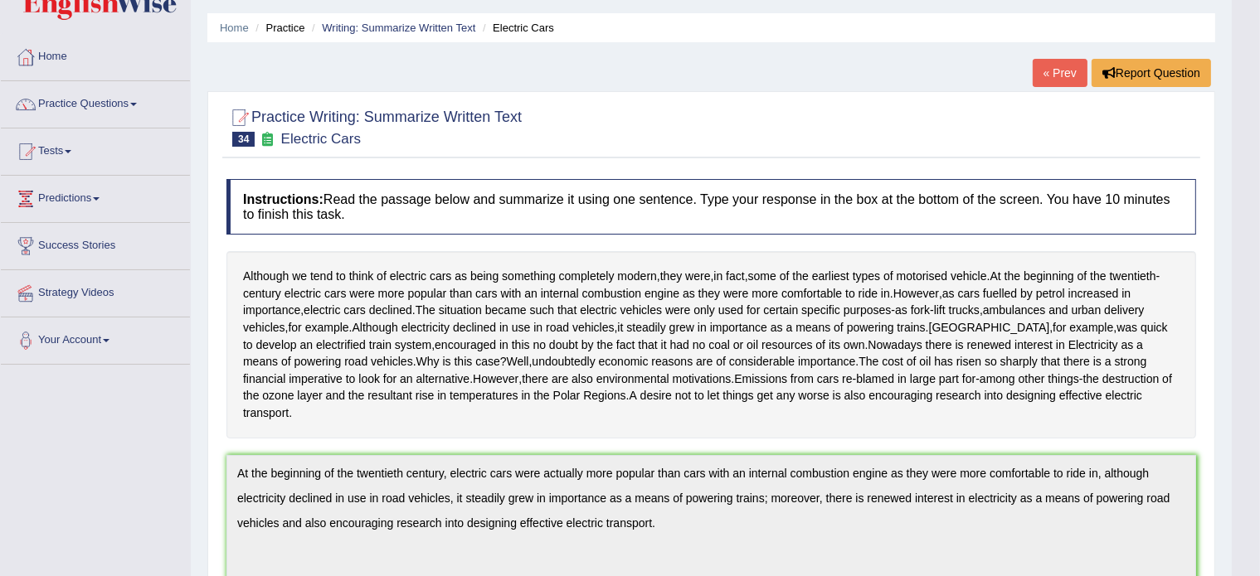
scroll to position [0, 0]
